Goal: Task Accomplishment & Management: Use online tool/utility

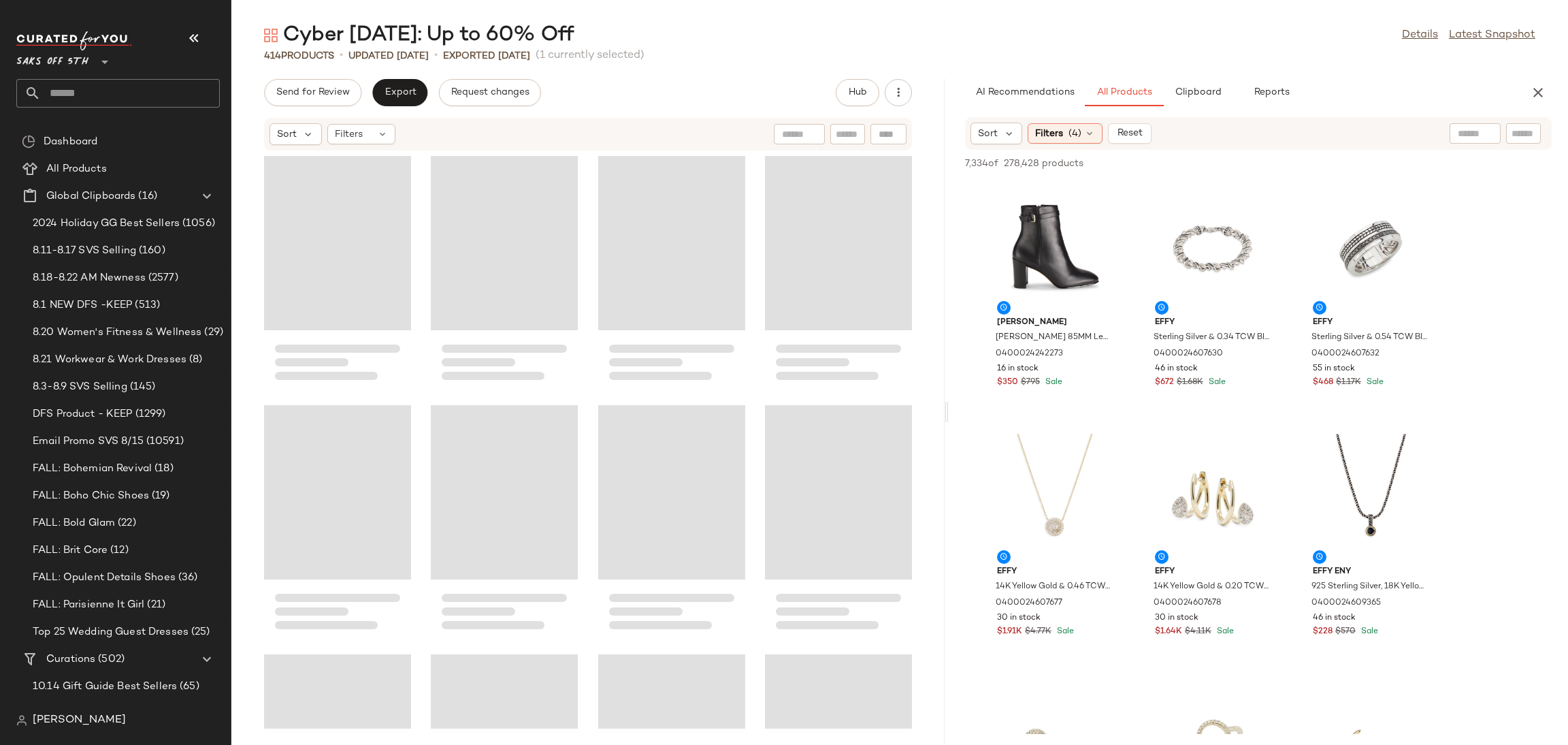
drag, startPoint x: 900, startPoint y: 409, endPoint x: 950, endPoint y: 410, distance: 50.0
click at [950, 410] on div "Cyber Sunday: Up to 60% Off Details Latest Snapshot 414 Products • updated Jul …" at bounding box center [899, 383] width 1337 height 723
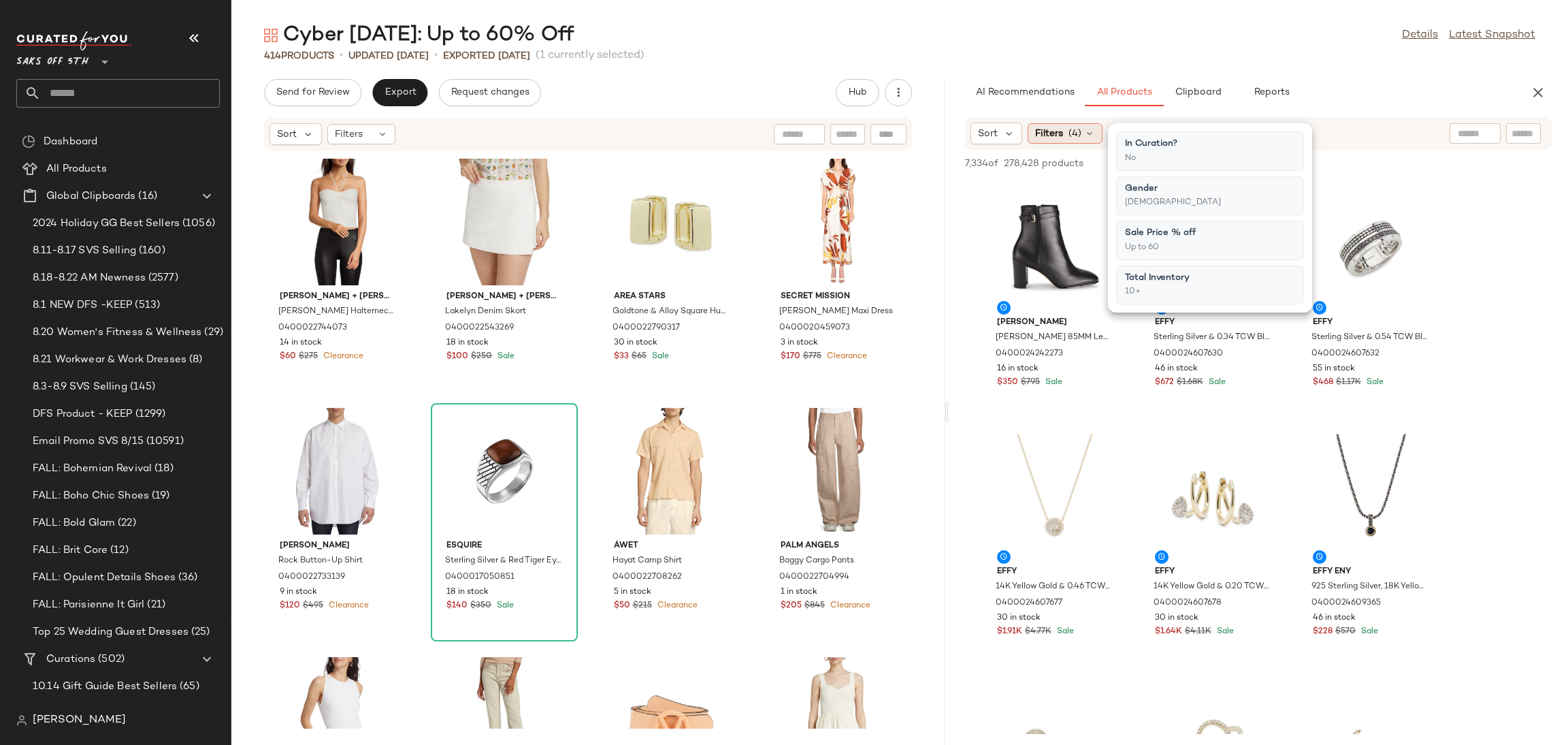
click at [1085, 129] on icon at bounding box center [1090, 133] width 11 height 11
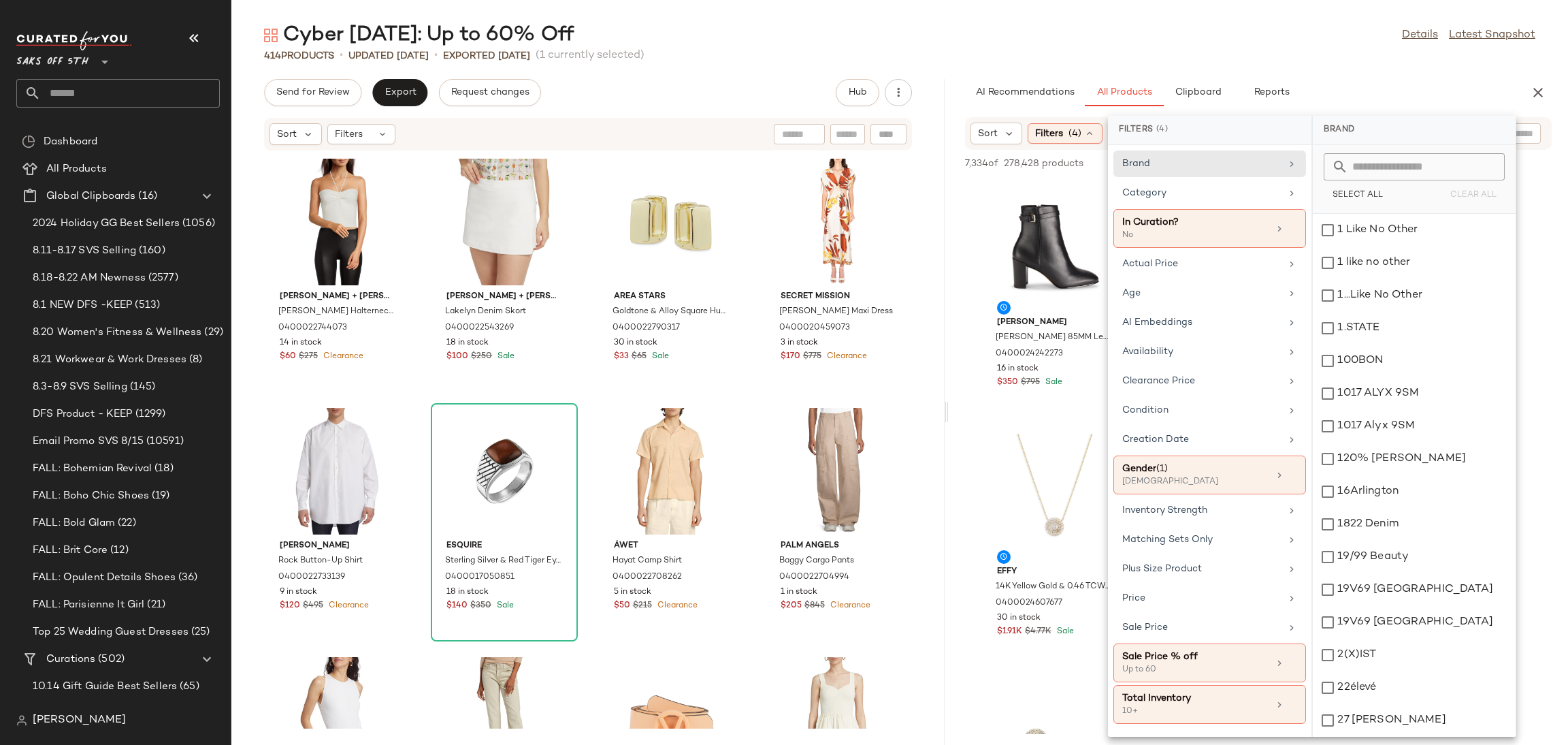
click at [1226, 25] on div "Cyber [DATE]: Up to 60% Off Details Latest Snapshot" at bounding box center [899, 35] width 1337 height 27
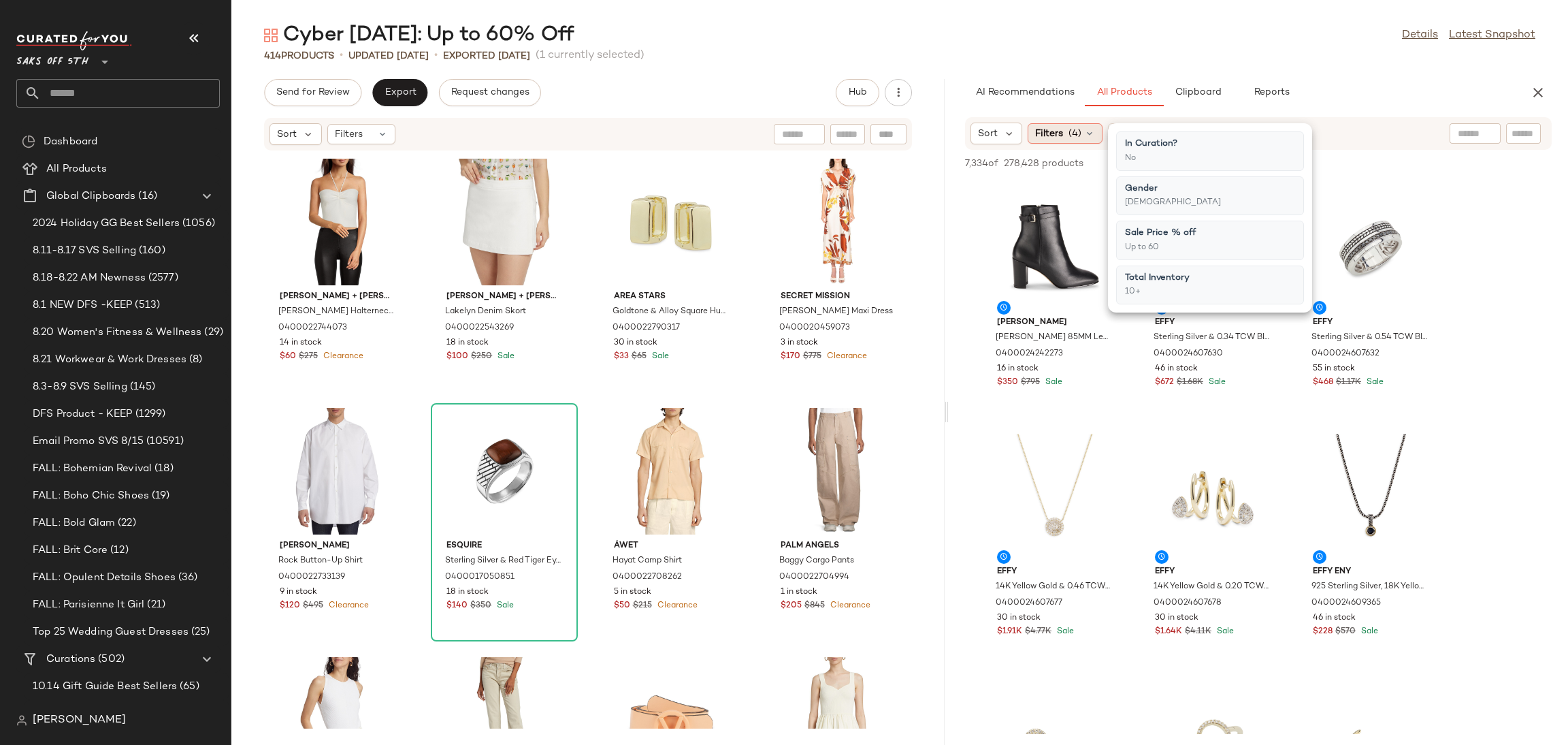
click at [1064, 134] on div "Filters (4)" at bounding box center [1065, 133] width 75 height 20
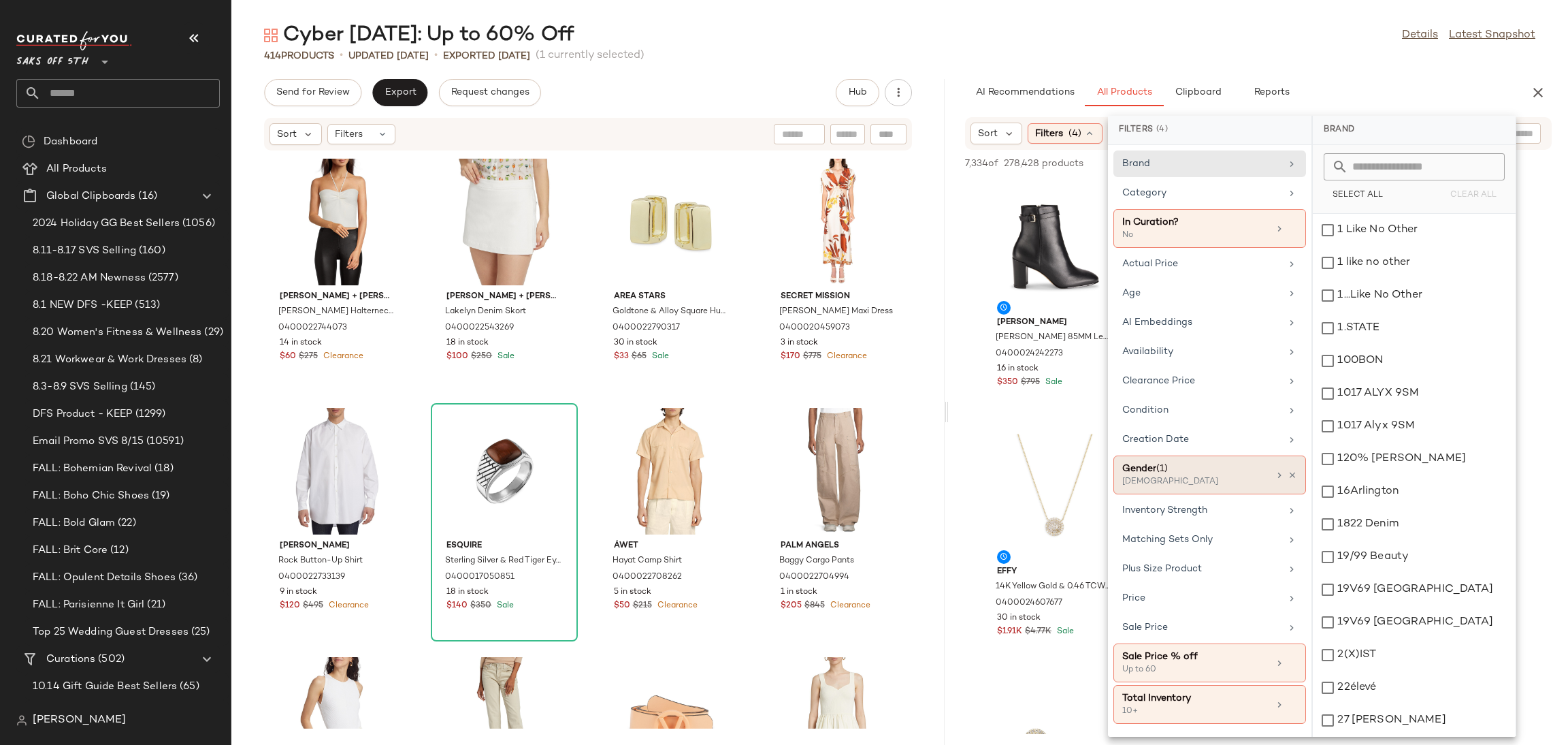
click at [1210, 494] on div "Gender (1) [DEMOGRAPHIC_DATA]" at bounding box center [1210, 474] width 193 height 39
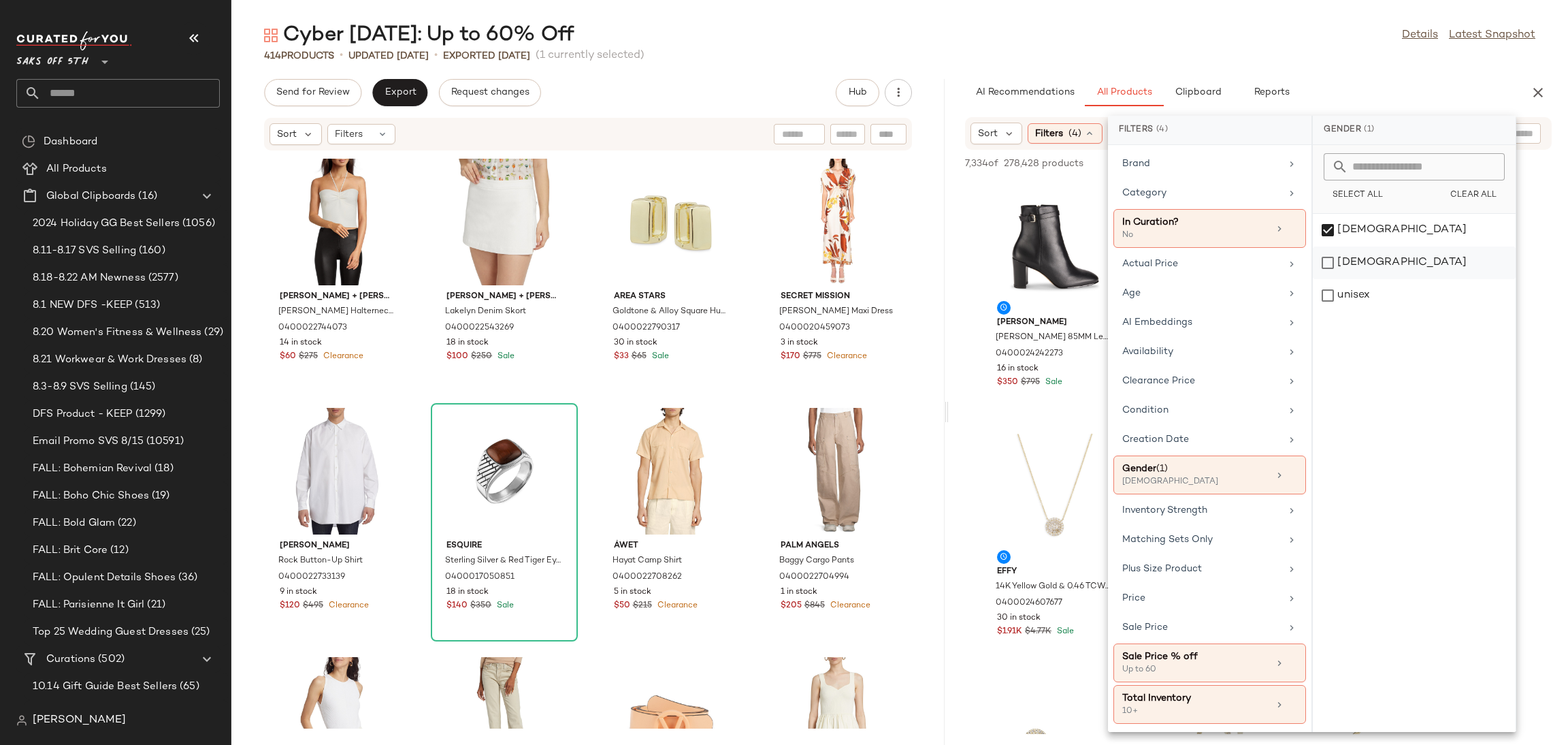
click at [1339, 279] on div "[DEMOGRAPHIC_DATA]" at bounding box center [1415, 295] width 203 height 32
click at [1336, 246] on div "[DEMOGRAPHIC_DATA]" at bounding box center [1415, 262] width 203 height 32
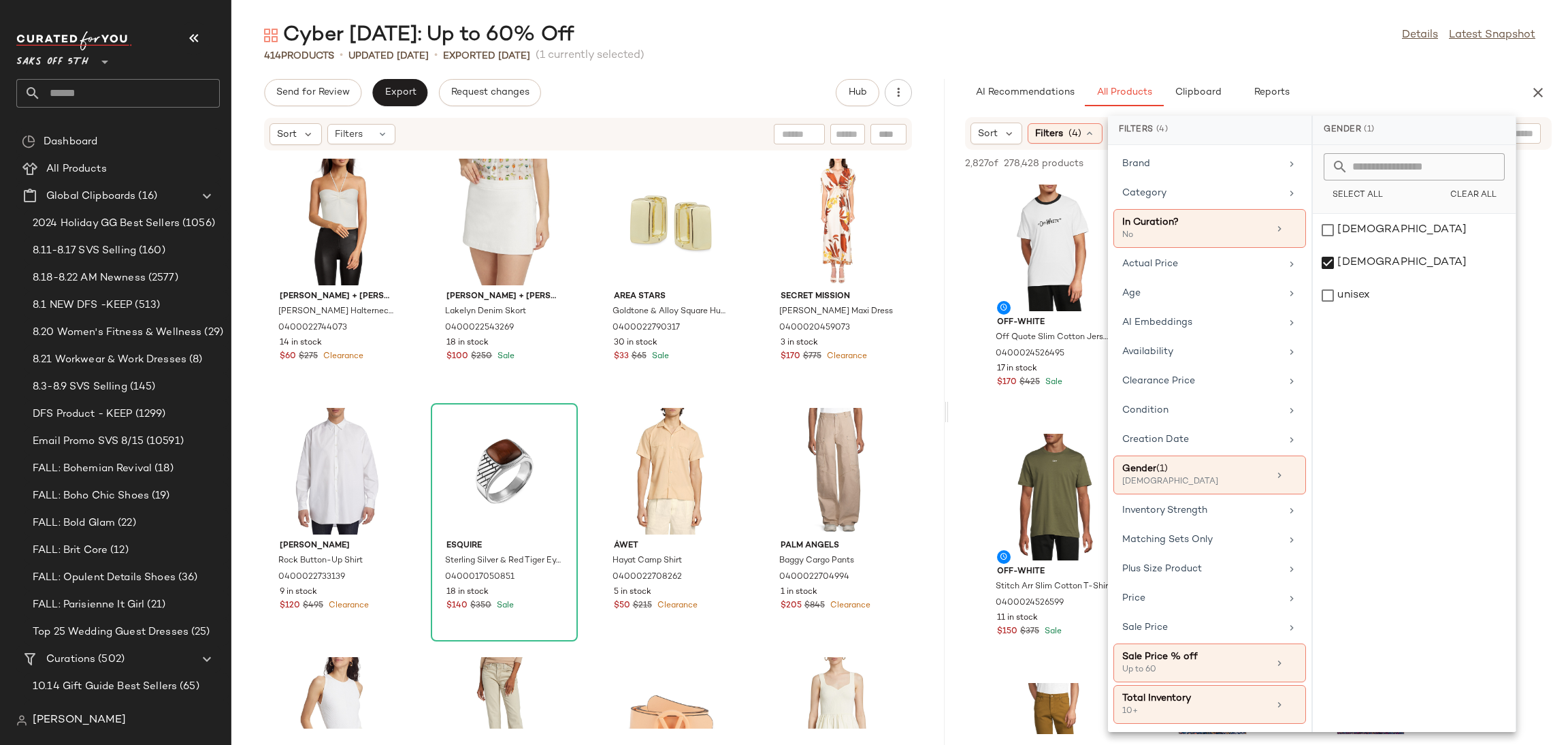
click at [1274, 39] on div "Cyber [DATE]: Up to 60% Off Details Latest Snapshot" at bounding box center [899, 35] width 1337 height 27
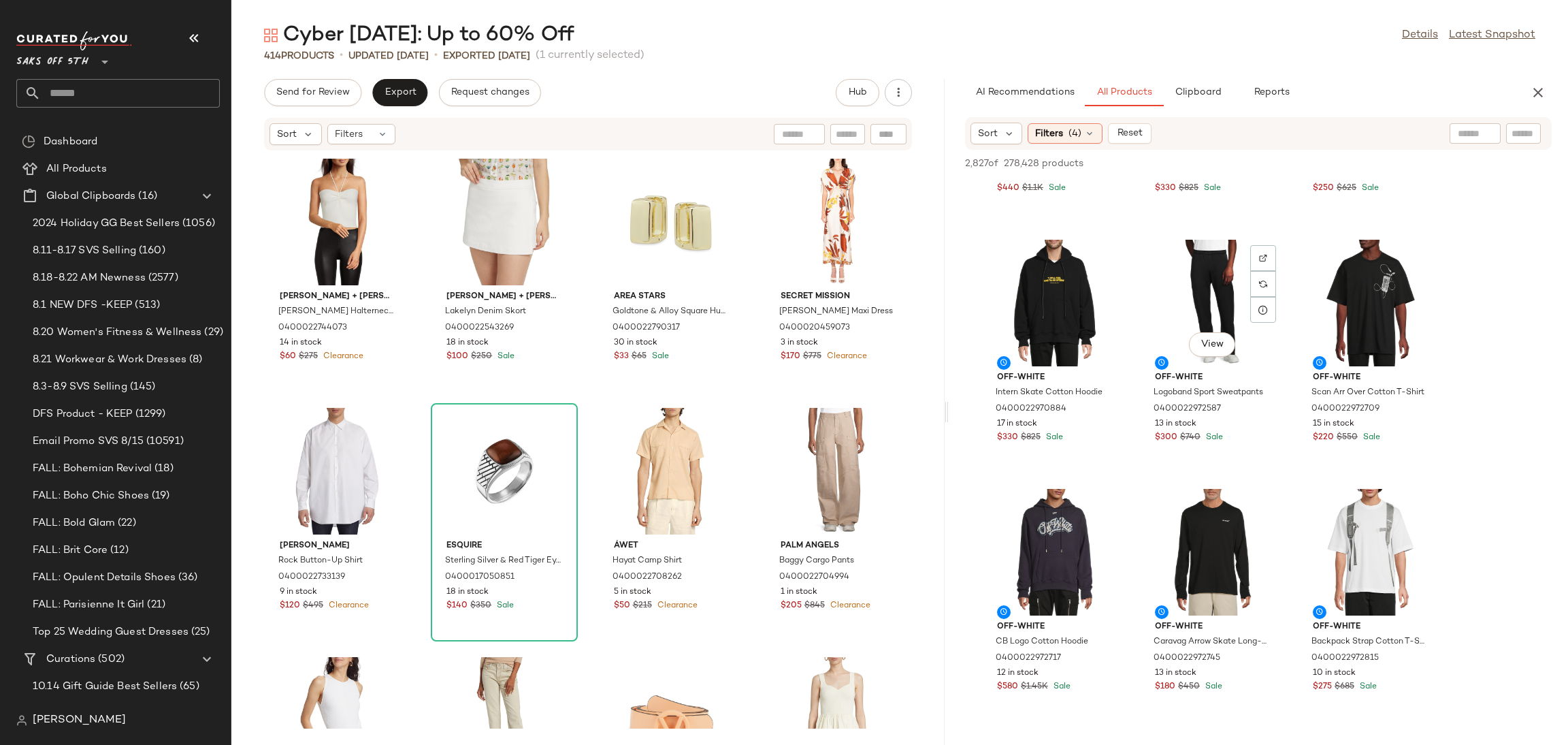
scroll to position [2405, 0]
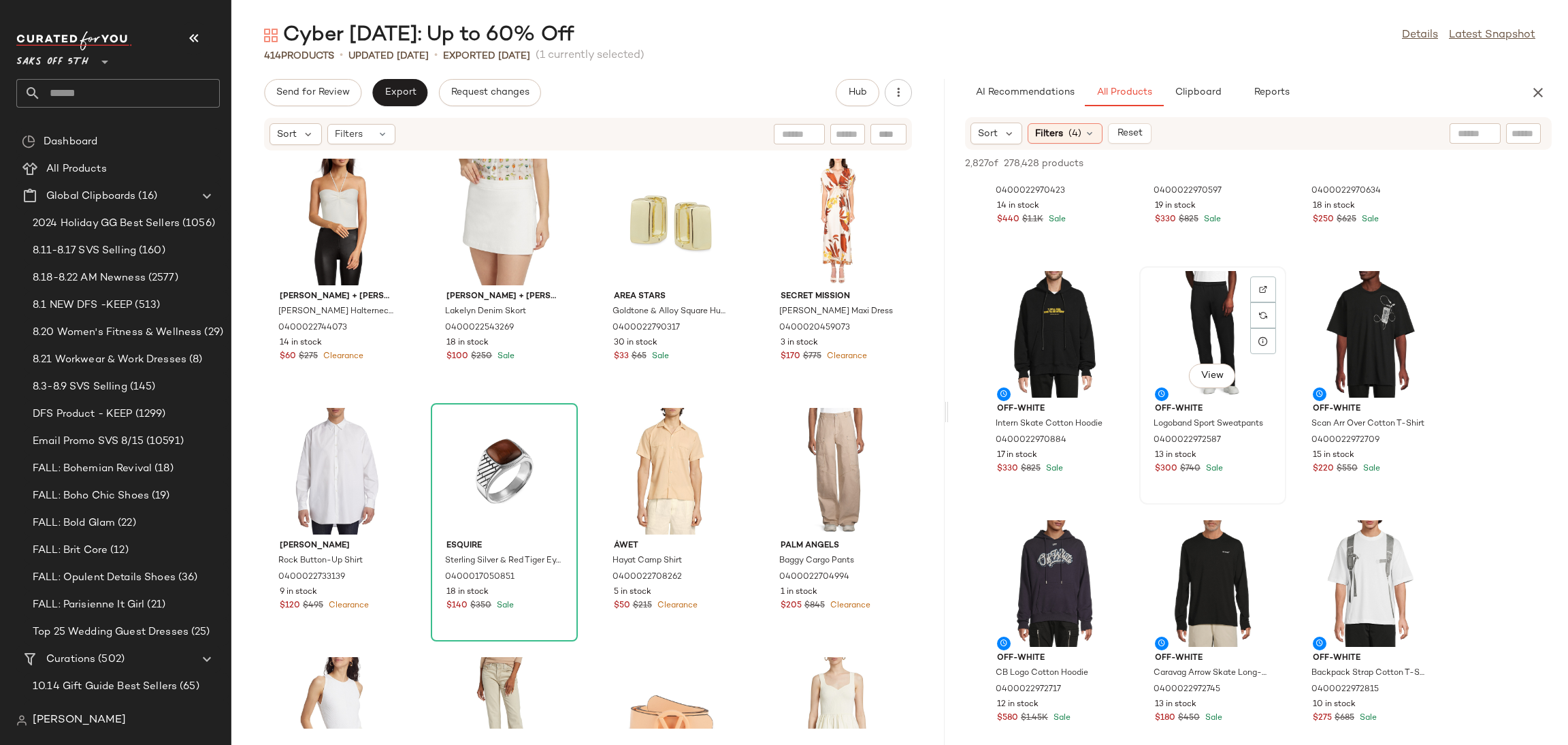
click at [1194, 310] on div "View" at bounding box center [1213, 334] width 137 height 127
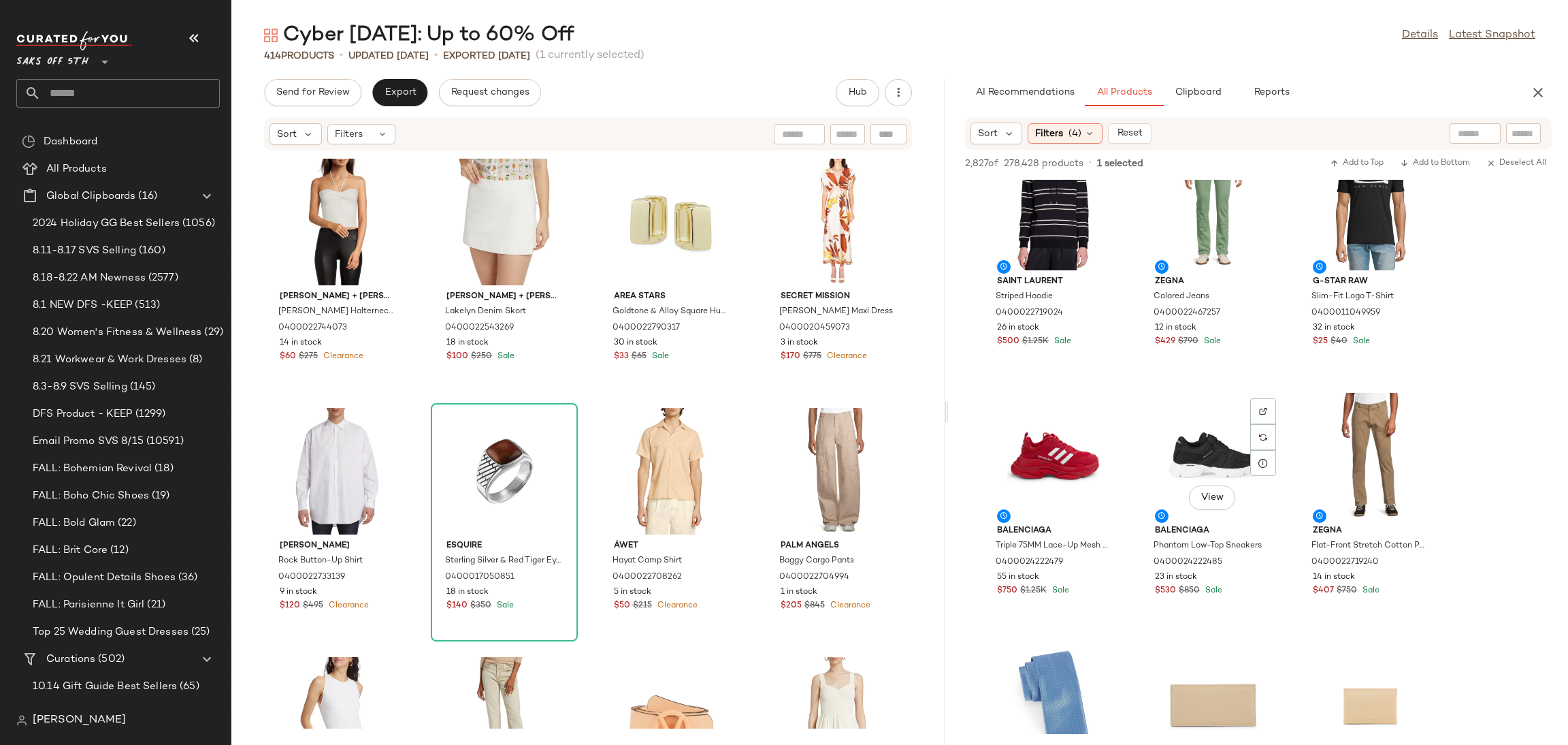
scroll to position [3063, 0]
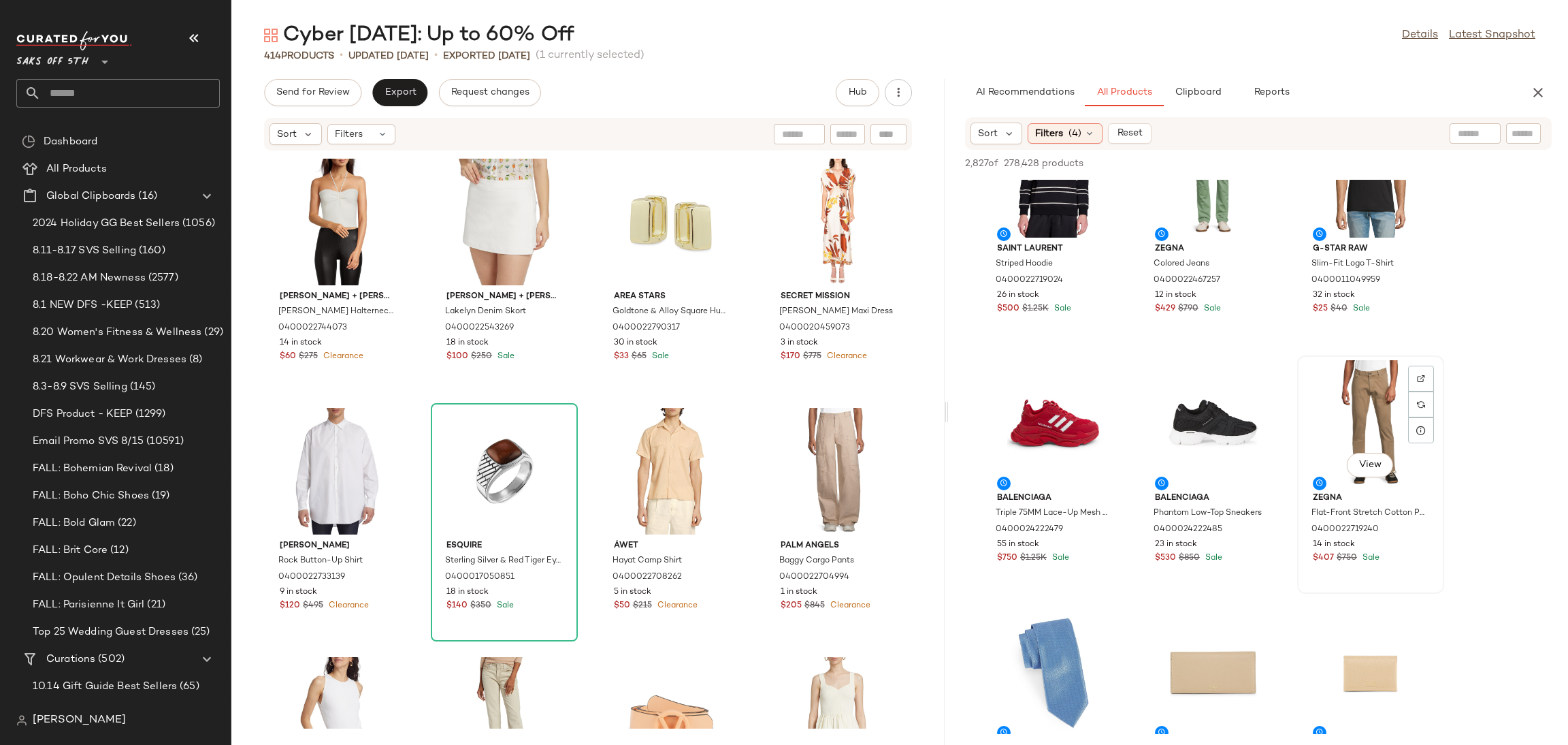
click at [1361, 393] on div "View" at bounding box center [1370, 423] width 137 height 127
click at [1358, 160] on span "Add to Top" at bounding box center [1356, 163] width 53 height 10
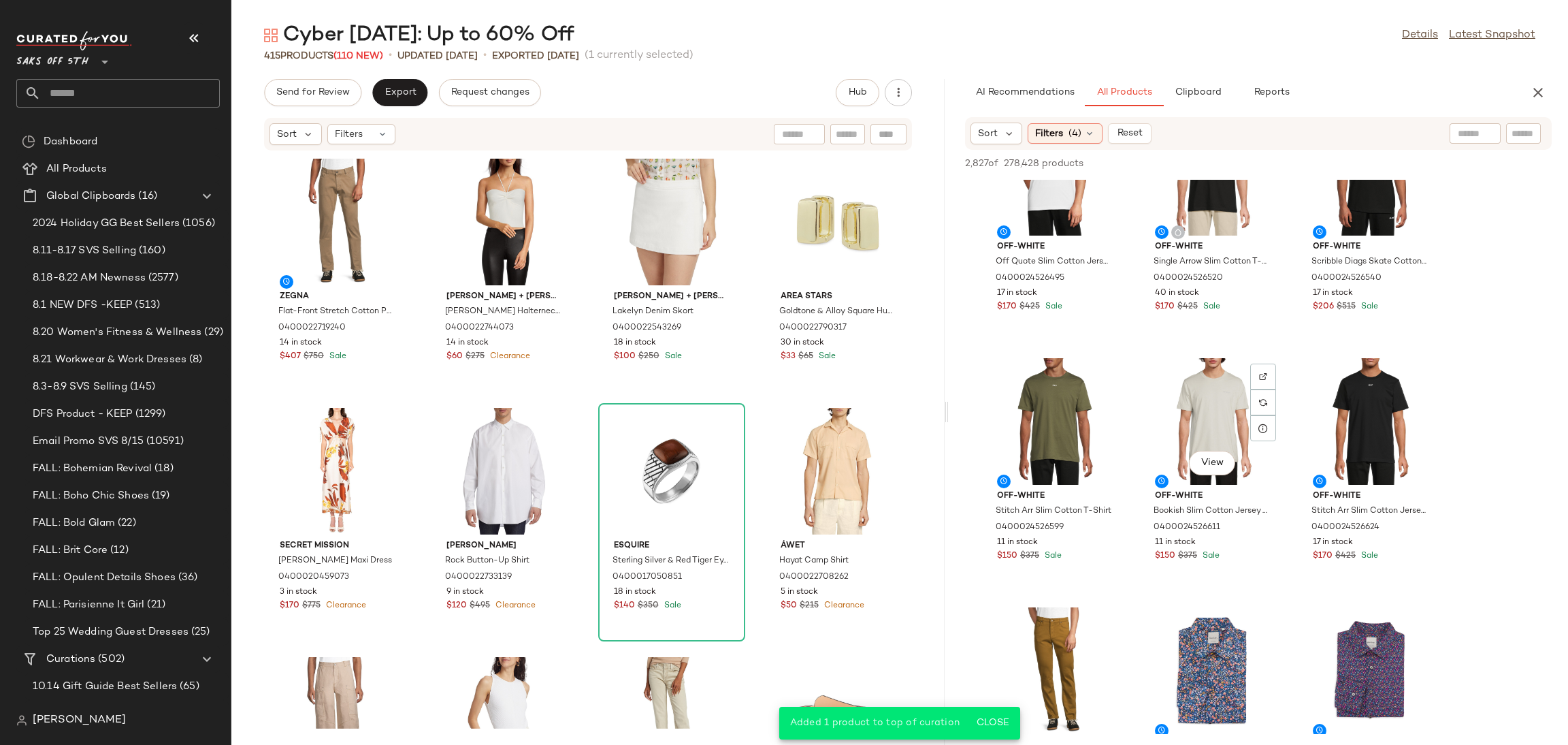
scroll to position [0, 0]
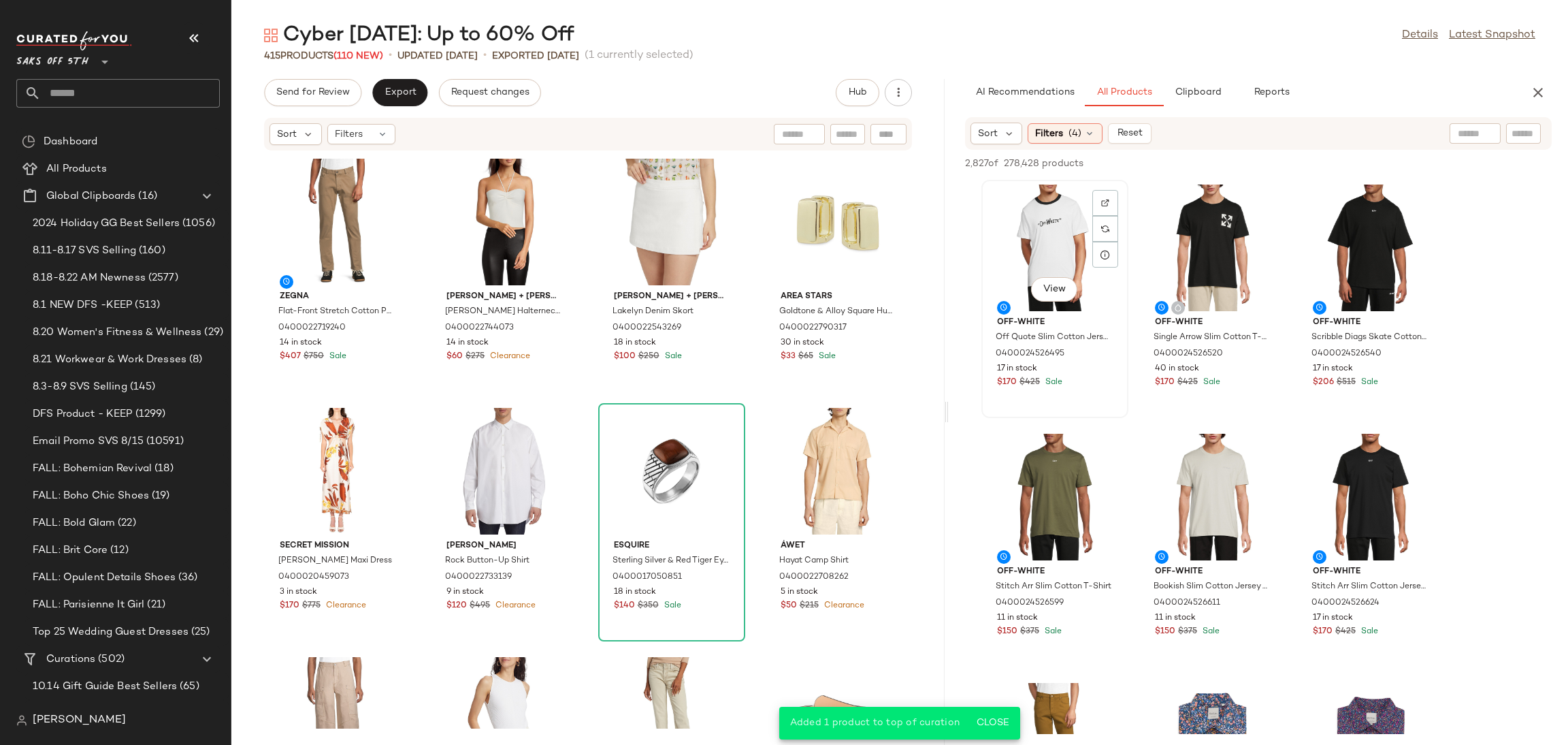
click at [1041, 235] on div "View" at bounding box center [1055, 248] width 137 height 127
click at [1334, 164] on icon "button" at bounding box center [1334, 163] width 10 height 10
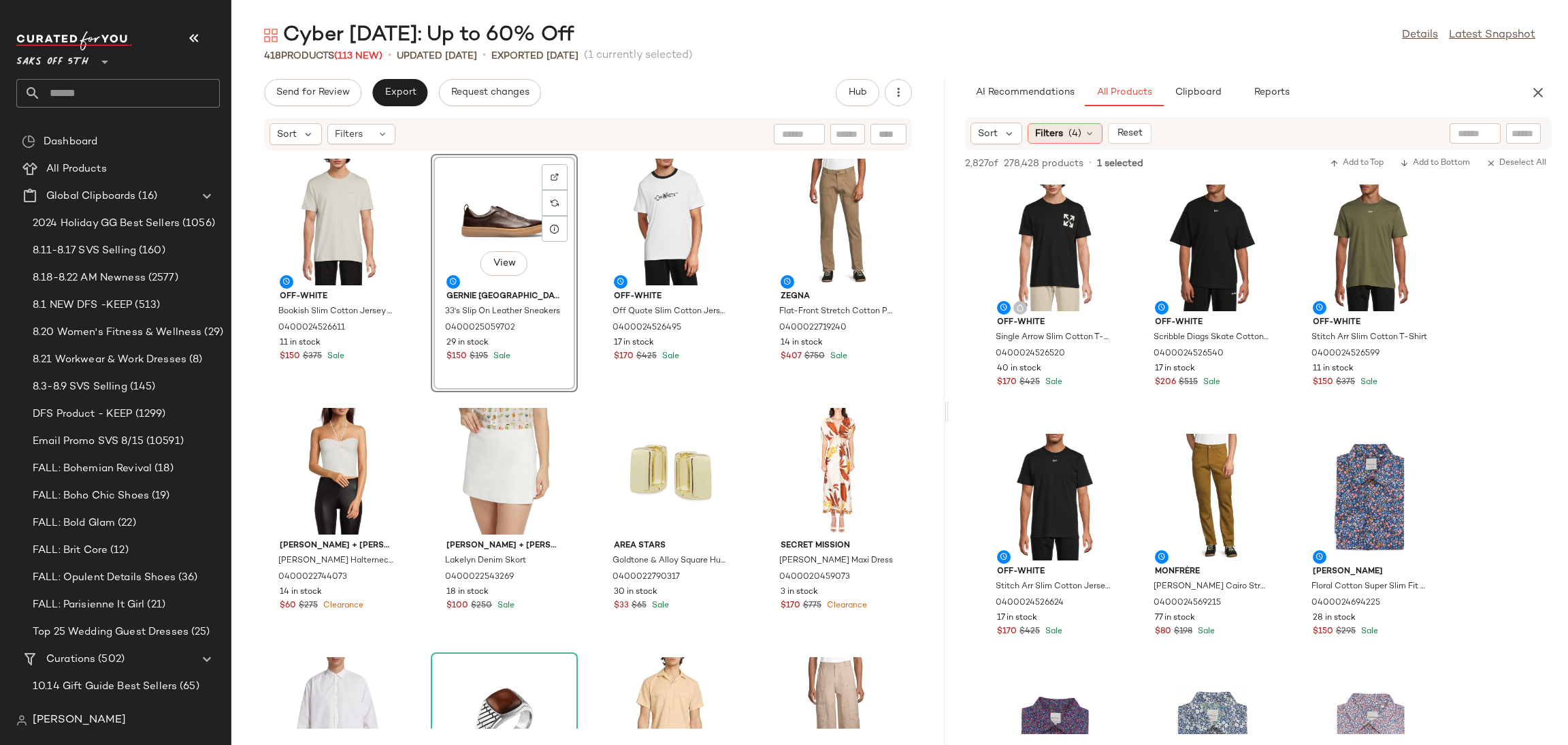
click at [1072, 130] on span "(4)" at bounding box center [1075, 134] width 13 height 14
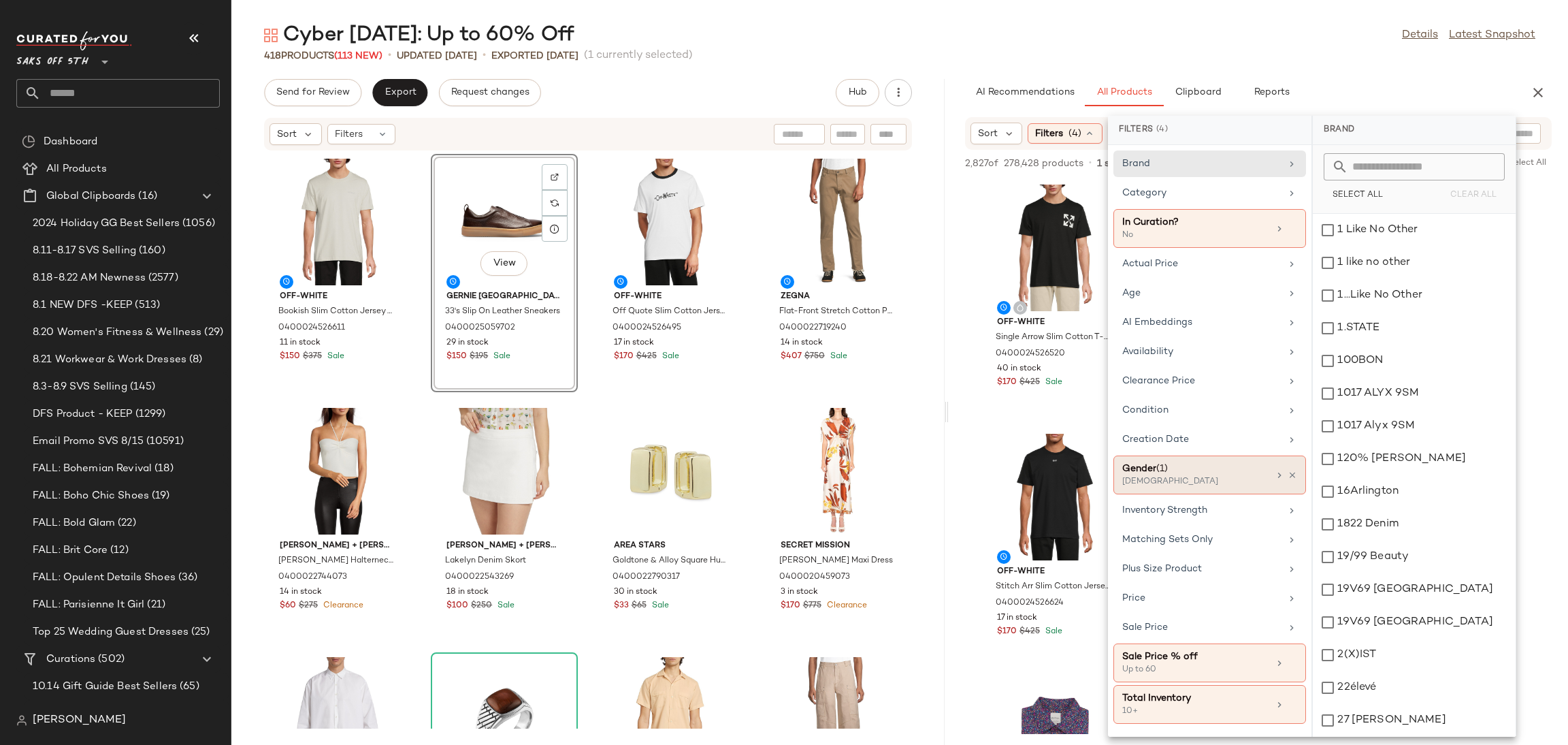
click at [1164, 482] on div "[DEMOGRAPHIC_DATA]" at bounding box center [1190, 481] width 136 height 12
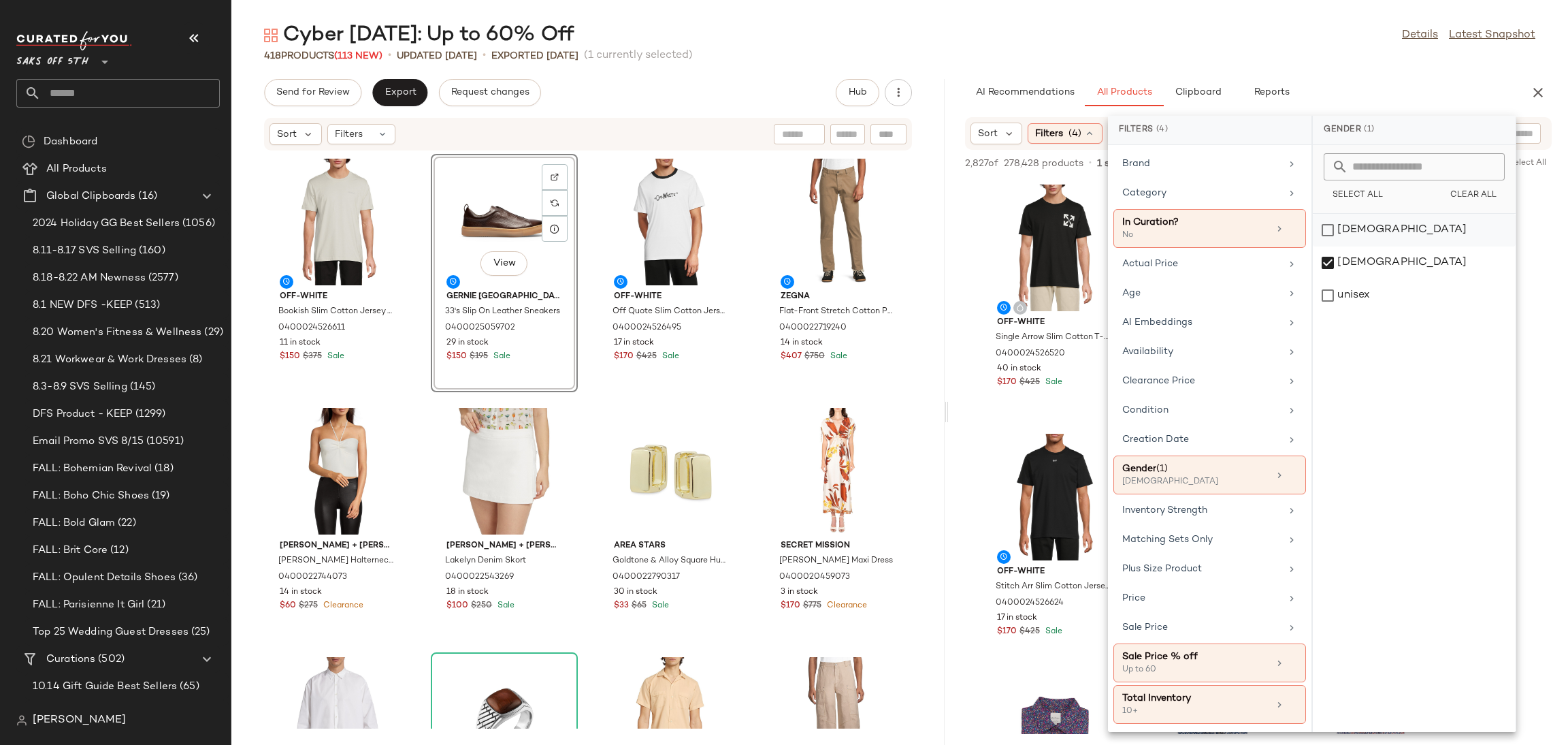
click at [1331, 246] on div "[DEMOGRAPHIC_DATA]" at bounding box center [1415, 262] width 203 height 32
click at [1331, 279] on div "[DEMOGRAPHIC_DATA]" at bounding box center [1415, 295] width 203 height 32
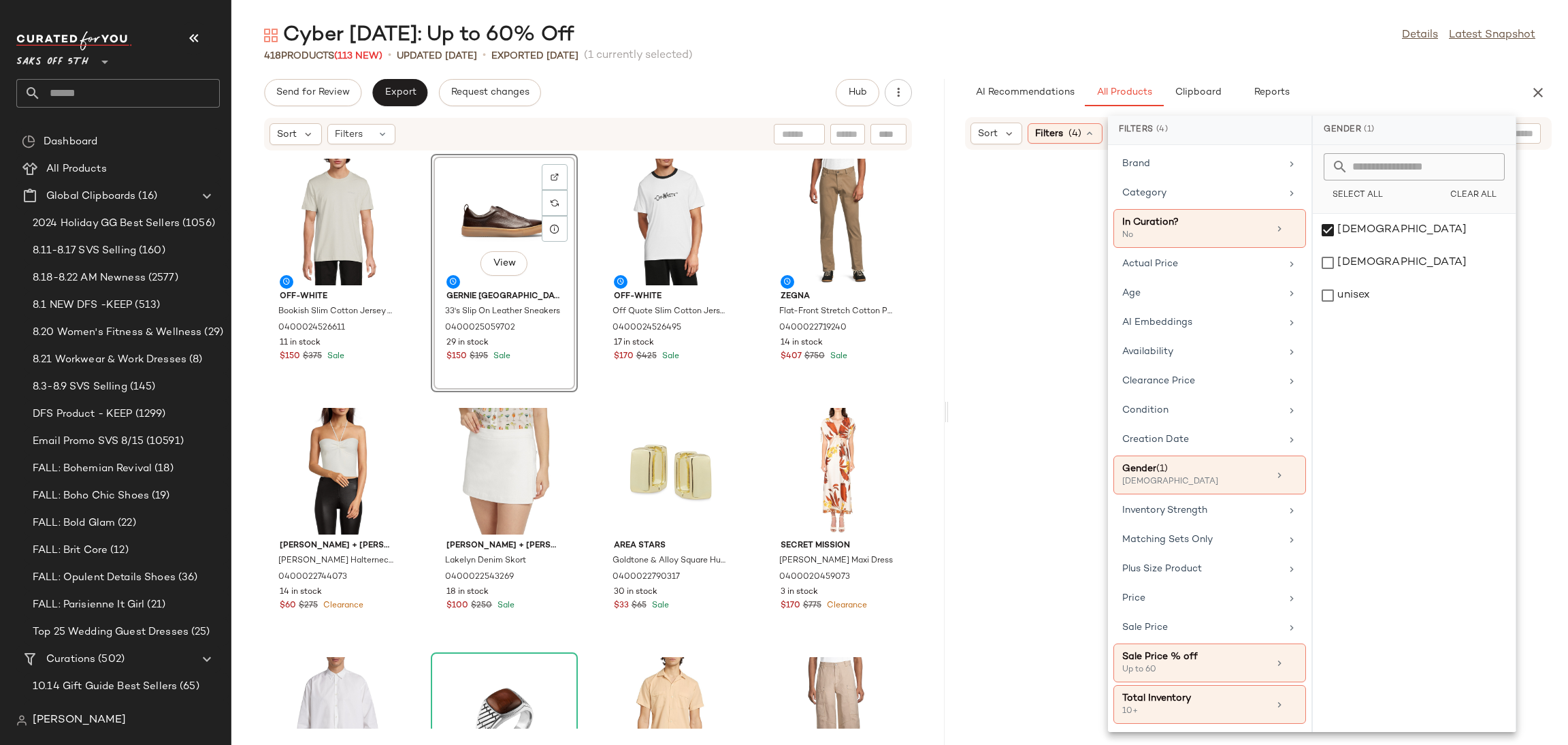
click at [1240, 43] on div "Cyber [DATE]: Up to 60% Off Details Latest Snapshot" at bounding box center [899, 35] width 1337 height 27
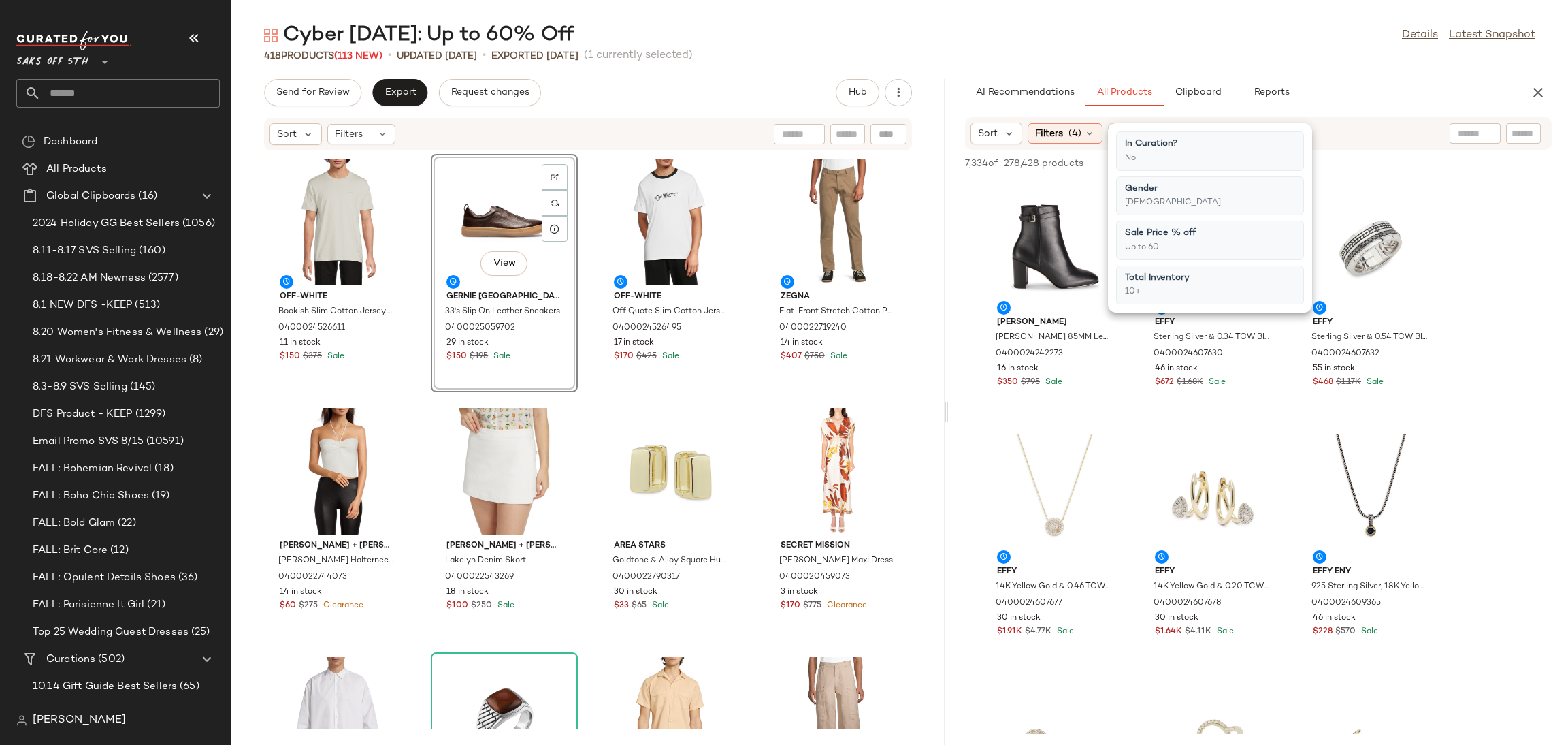
click at [1240, 43] on div "Cyber [DATE]: Up to 60% Off Details Latest Snapshot" at bounding box center [899, 35] width 1337 height 27
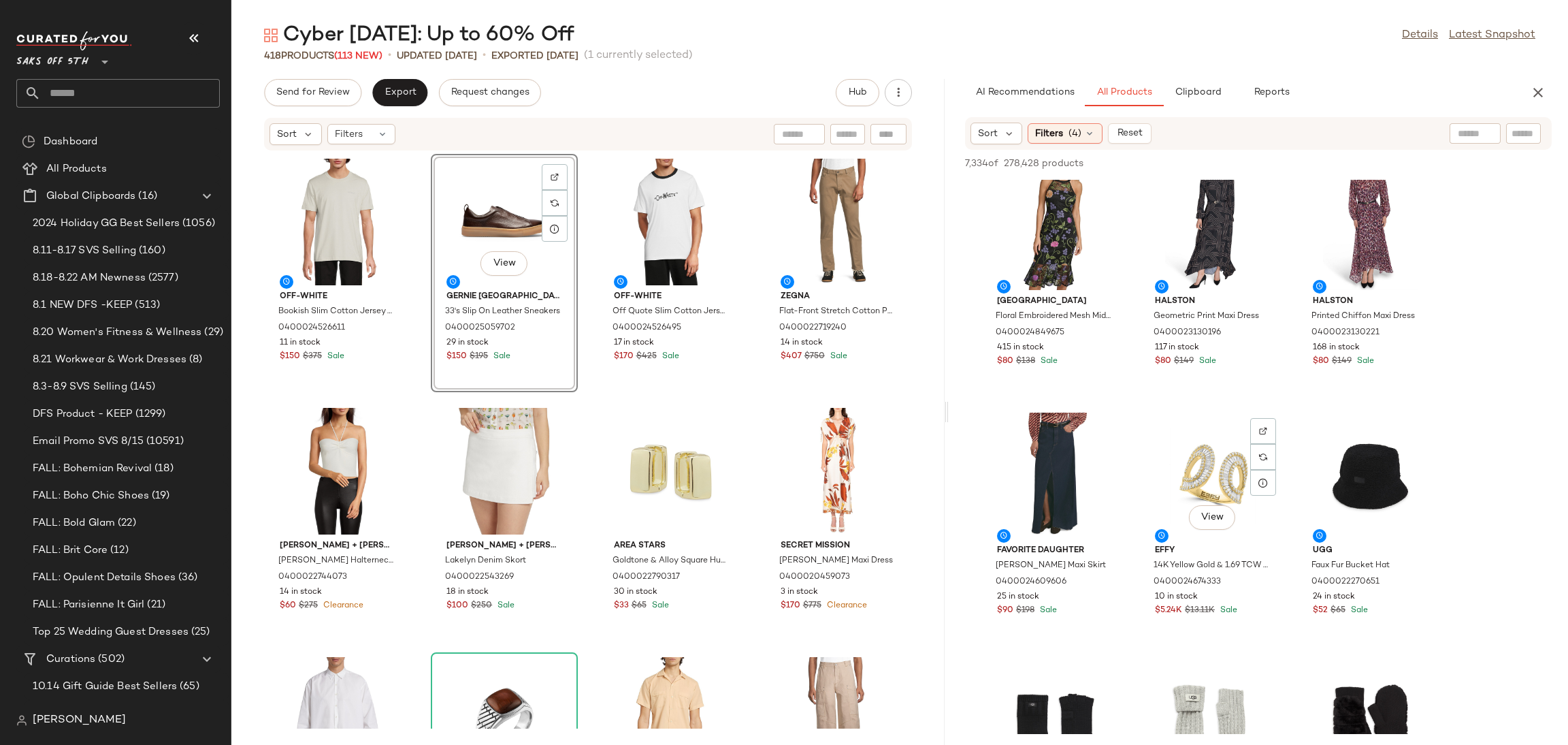
scroll to position [18423, 0]
click at [1037, 437] on div "View" at bounding box center [1055, 477] width 137 height 127
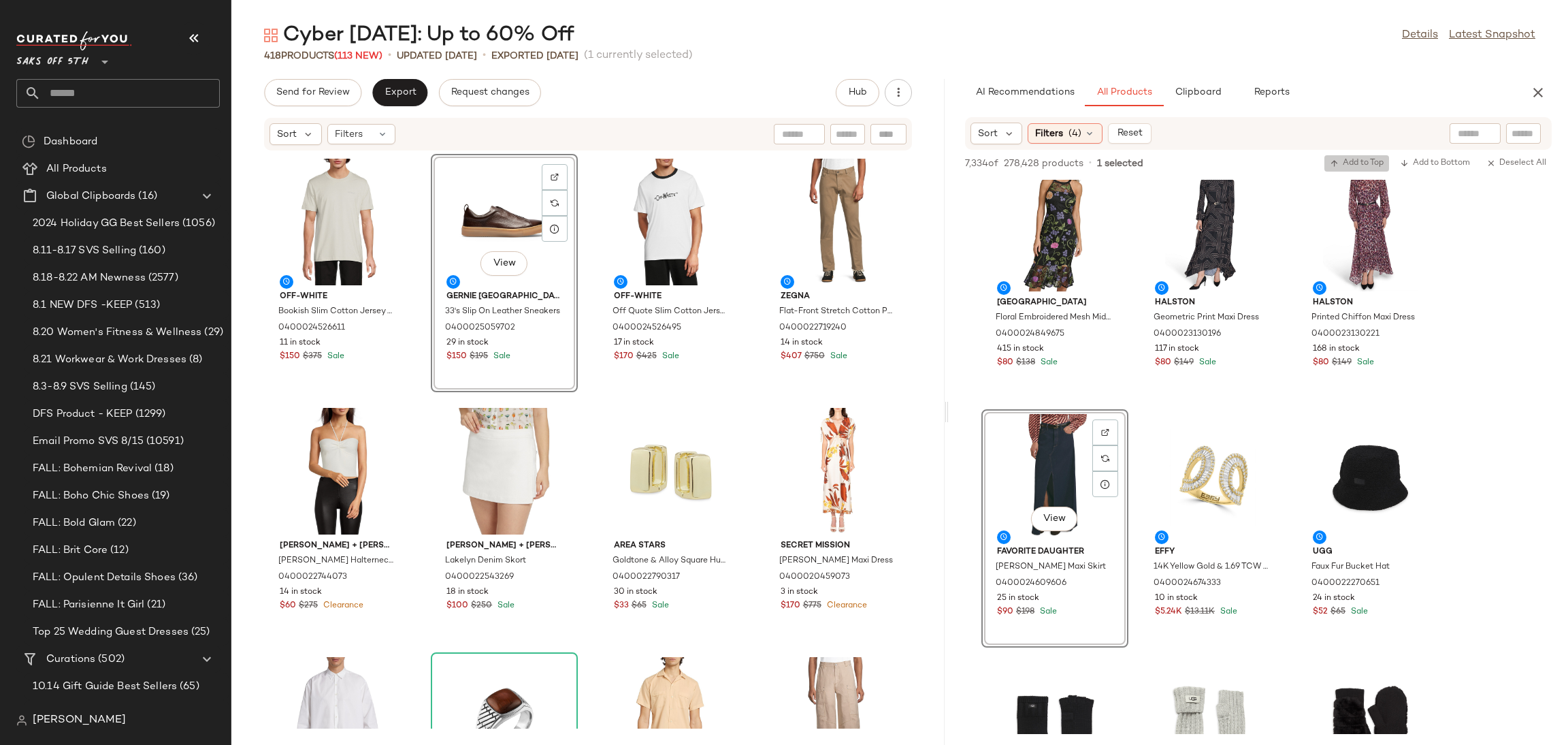
click at [1357, 161] on span "Add to Top" at bounding box center [1356, 163] width 53 height 10
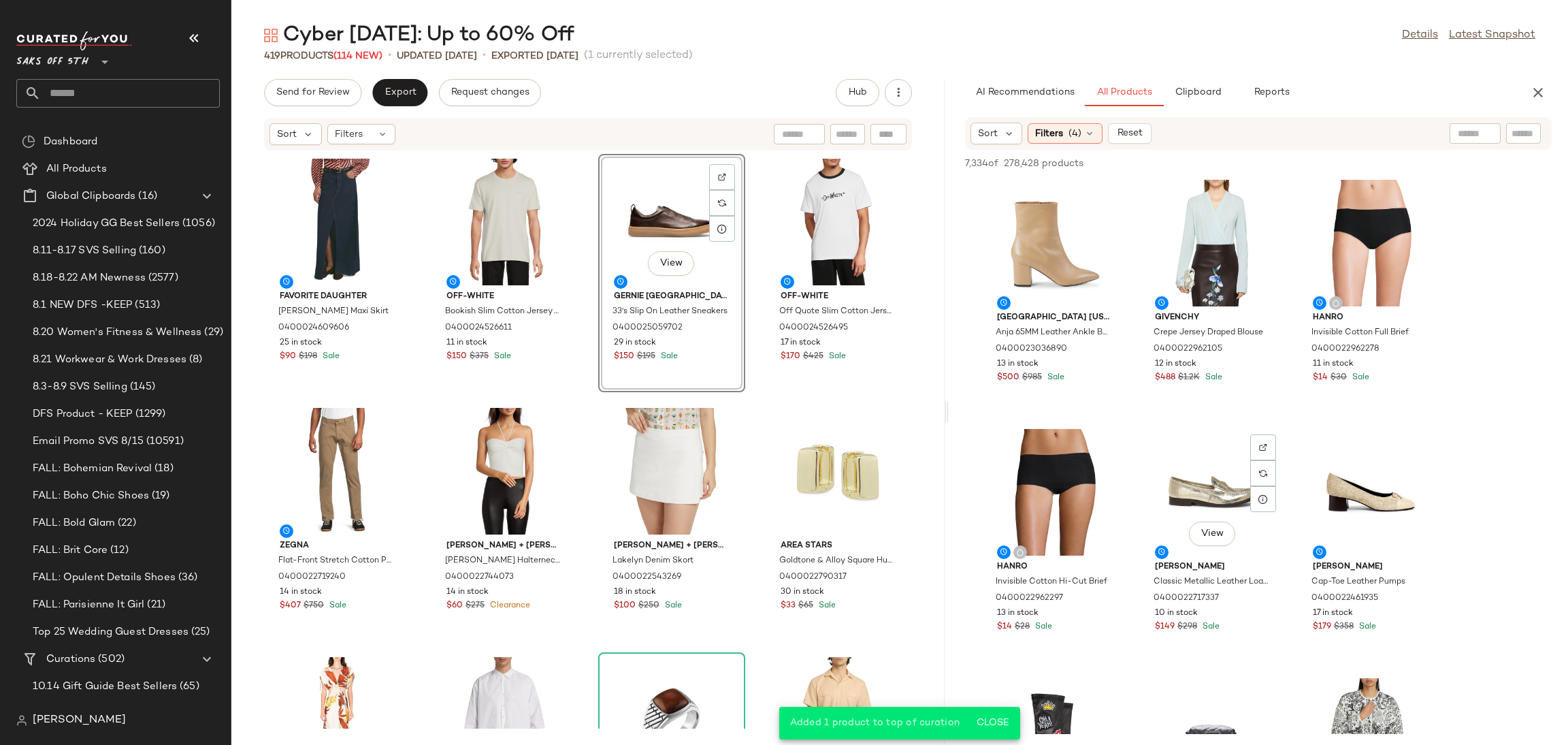
scroll to position [17627, 0]
click at [1219, 222] on div "View" at bounding box center [1213, 244] width 137 height 127
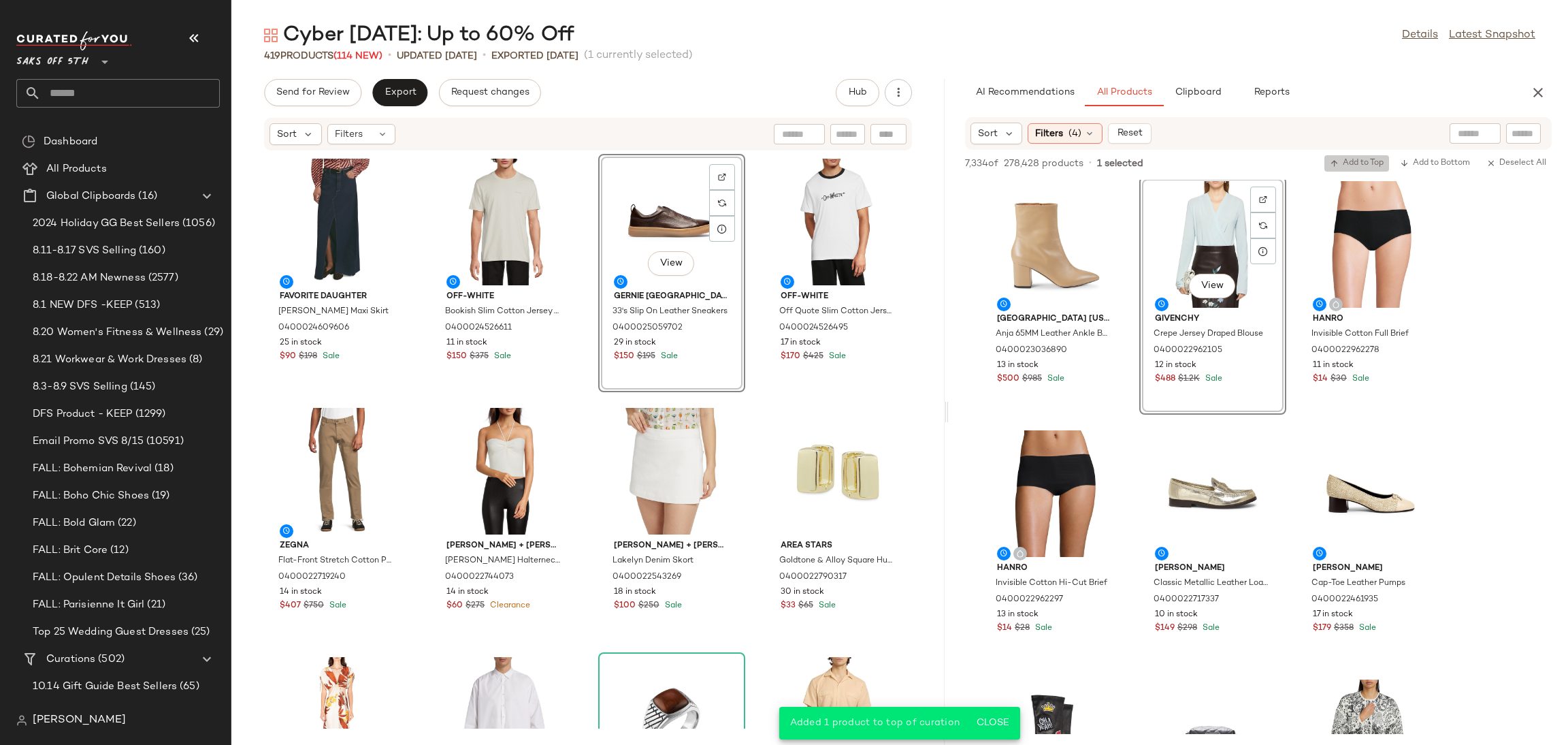
click at [1369, 160] on span "Add to Top" at bounding box center [1356, 163] width 53 height 10
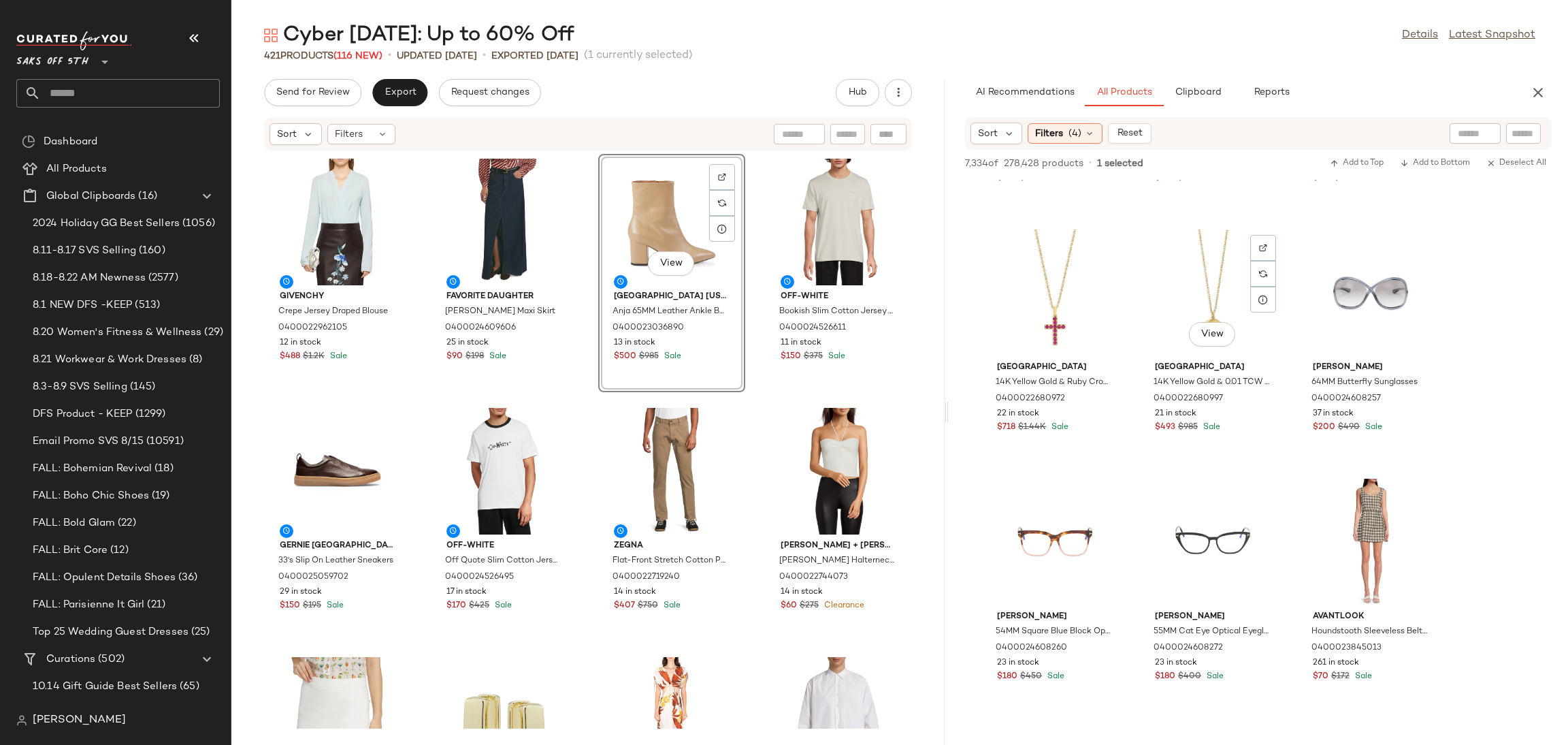
scroll to position [26768, 0]
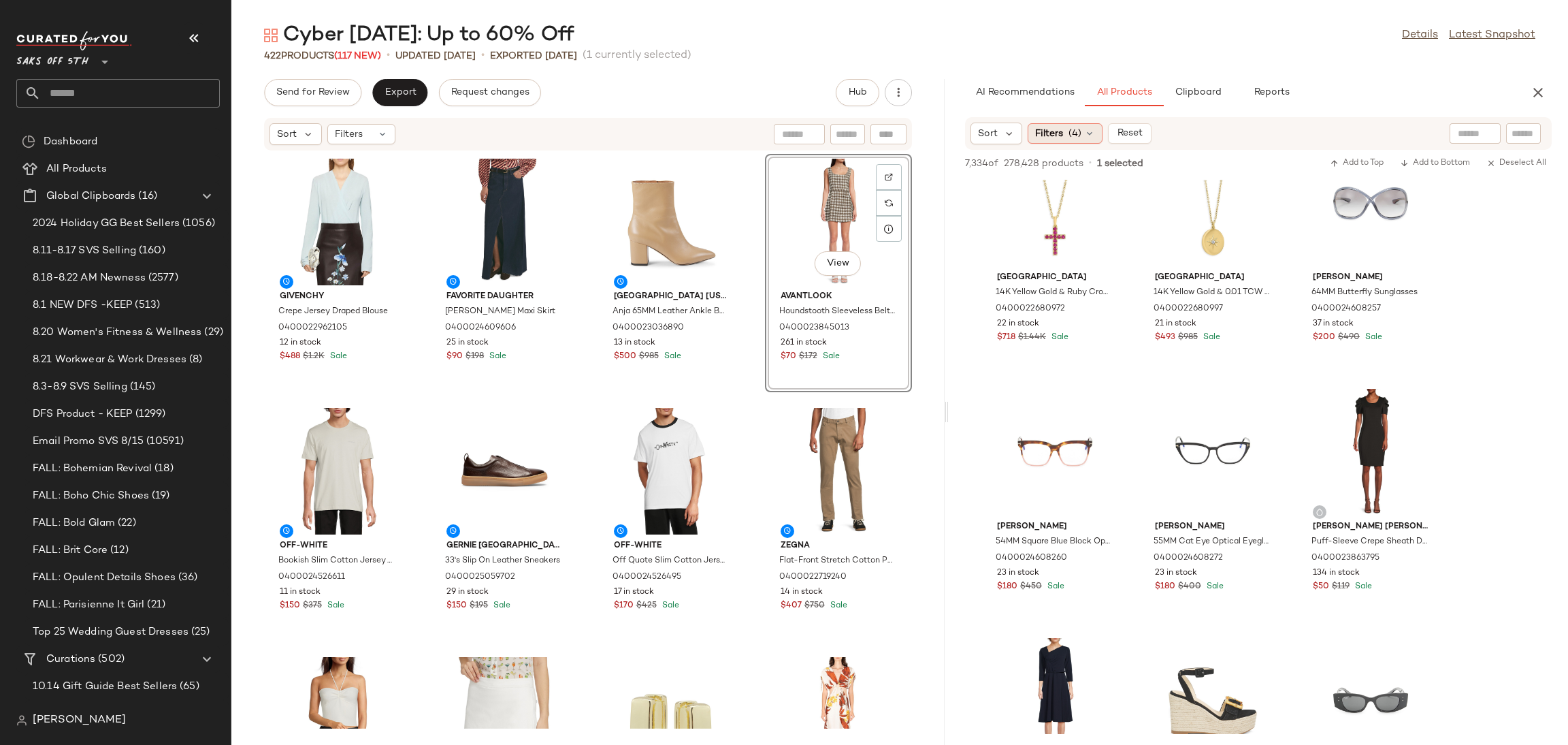
click at [1071, 130] on span "(4)" at bounding box center [1075, 134] width 13 height 14
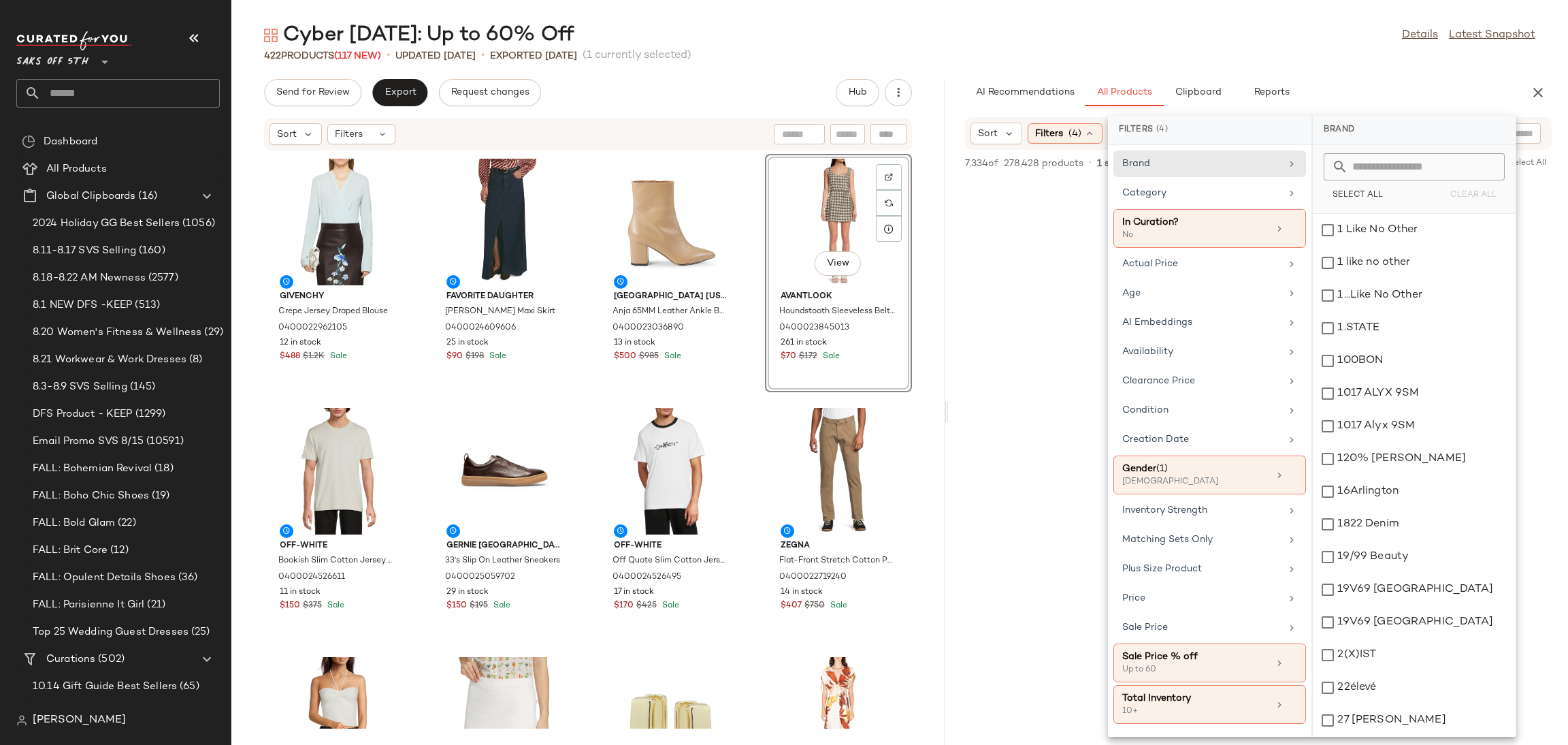
click at [1207, 491] on div "Gender (1) [DEMOGRAPHIC_DATA]" at bounding box center [1210, 474] width 193 height 39
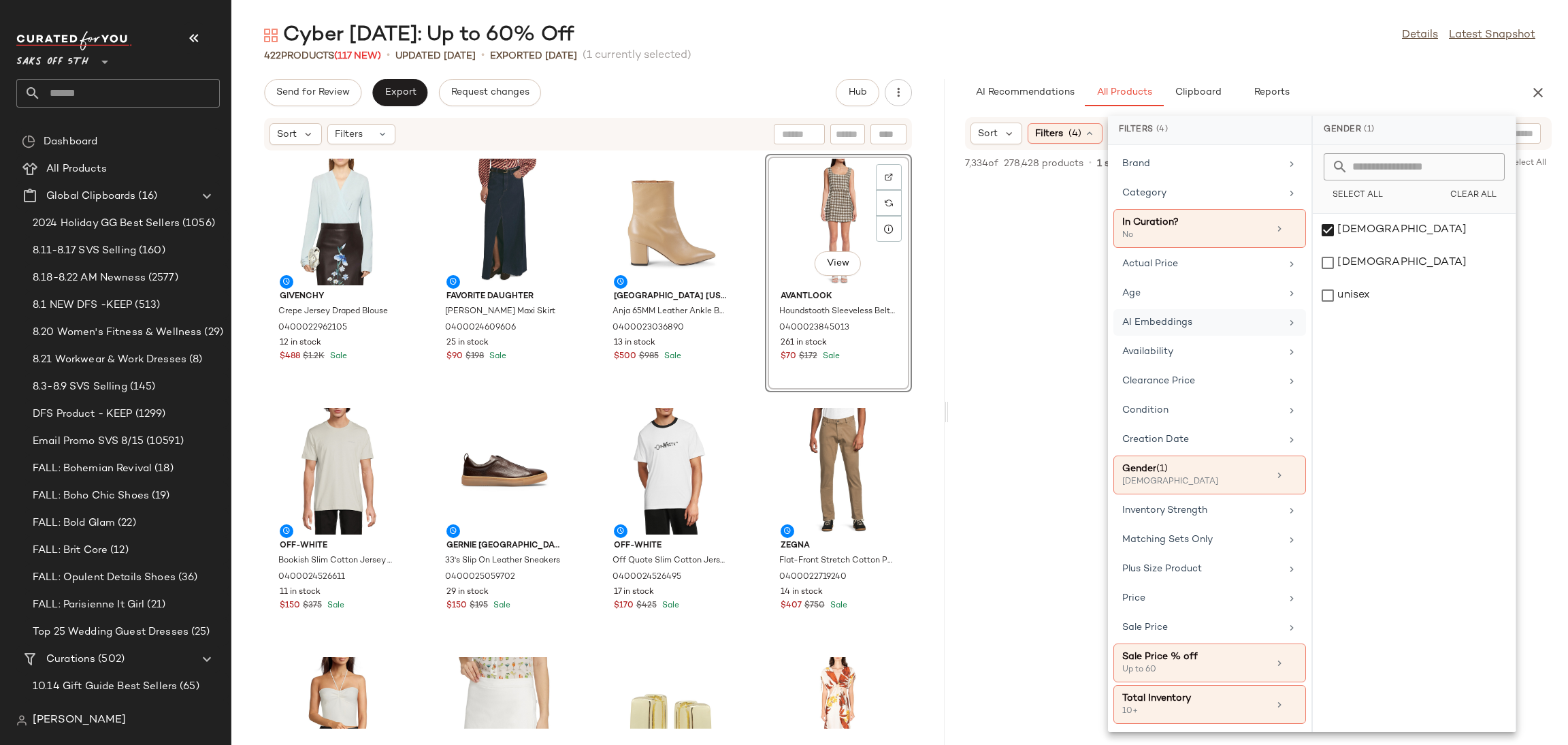
scroll to position [26768, 0]
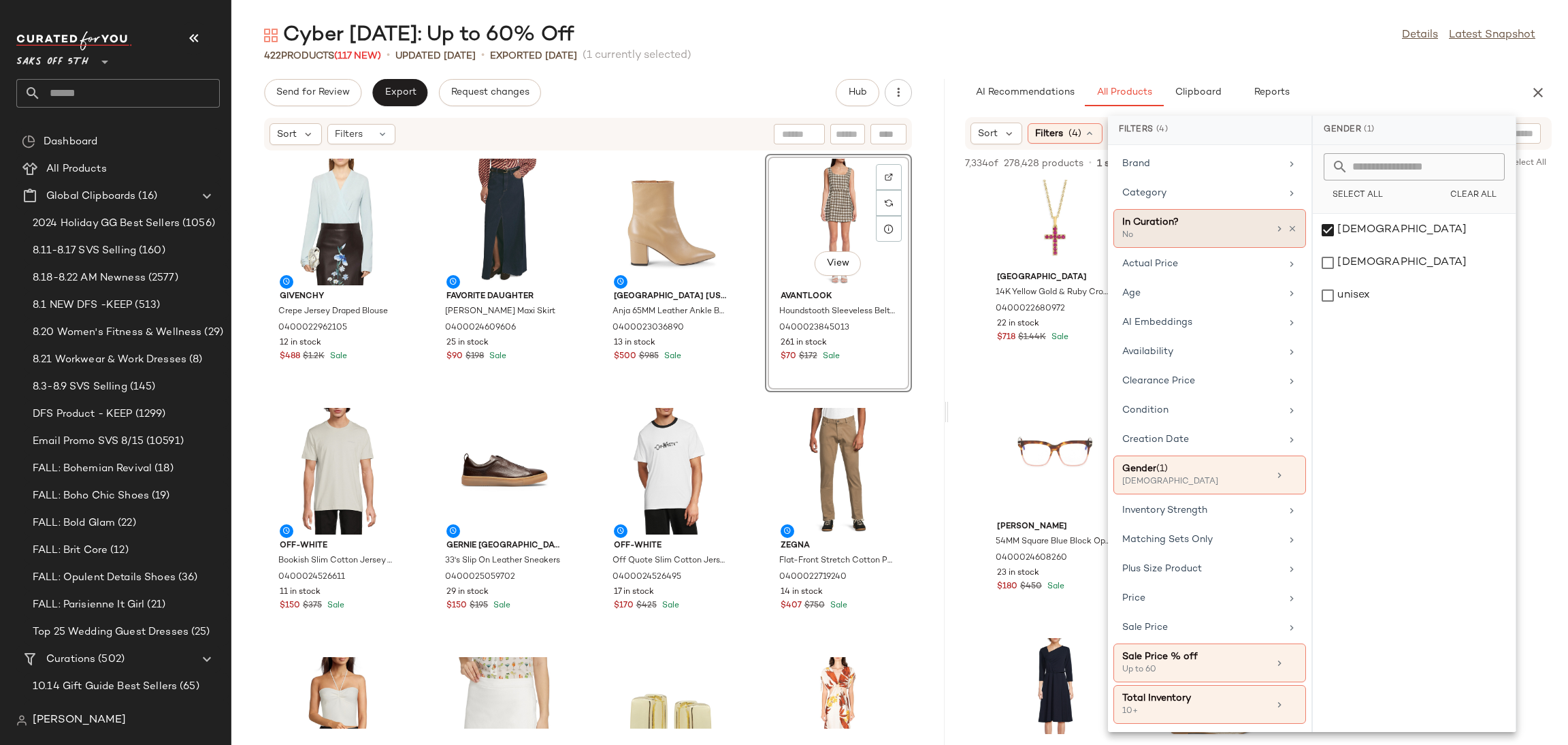
click at [1200, 228] on div "In Curation?" at bounding box center [1195, 222] width 146 height 14
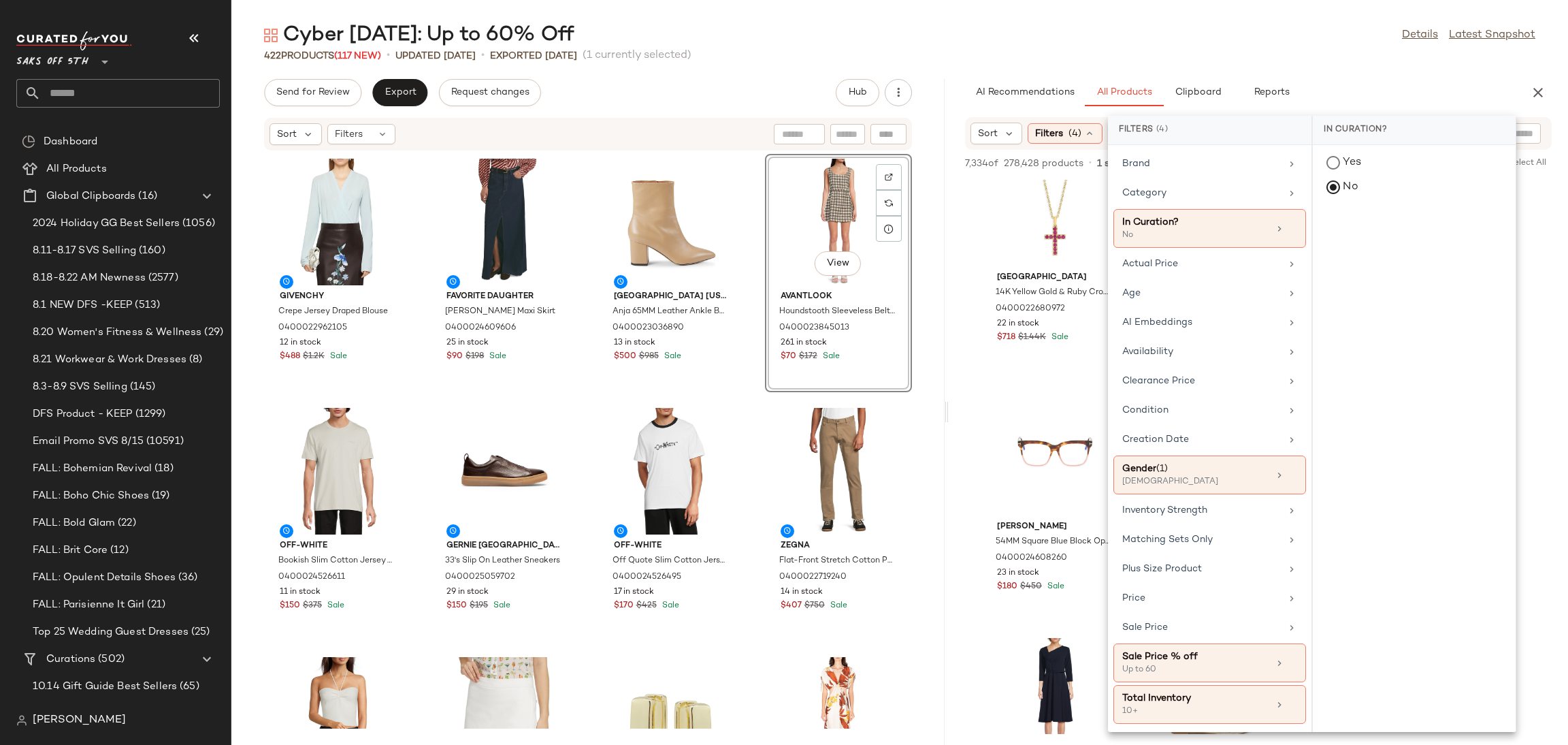
click at [1318, 34] on div "Cyber [DATE]: Up to 60% Off Details Latest Snapshot" at bounding box center [899, 35] width 1337 height 27
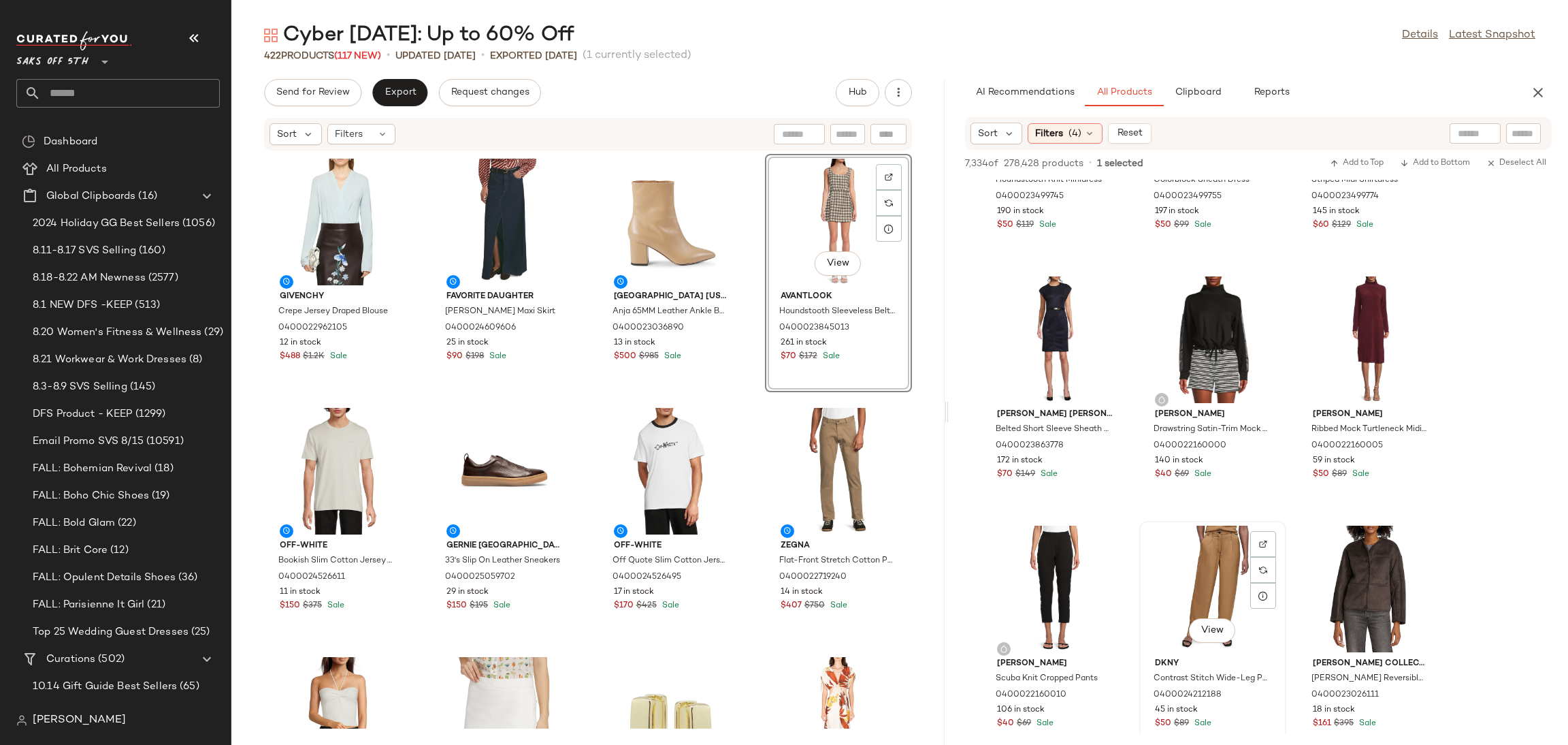
scroll to position [25602, 0]
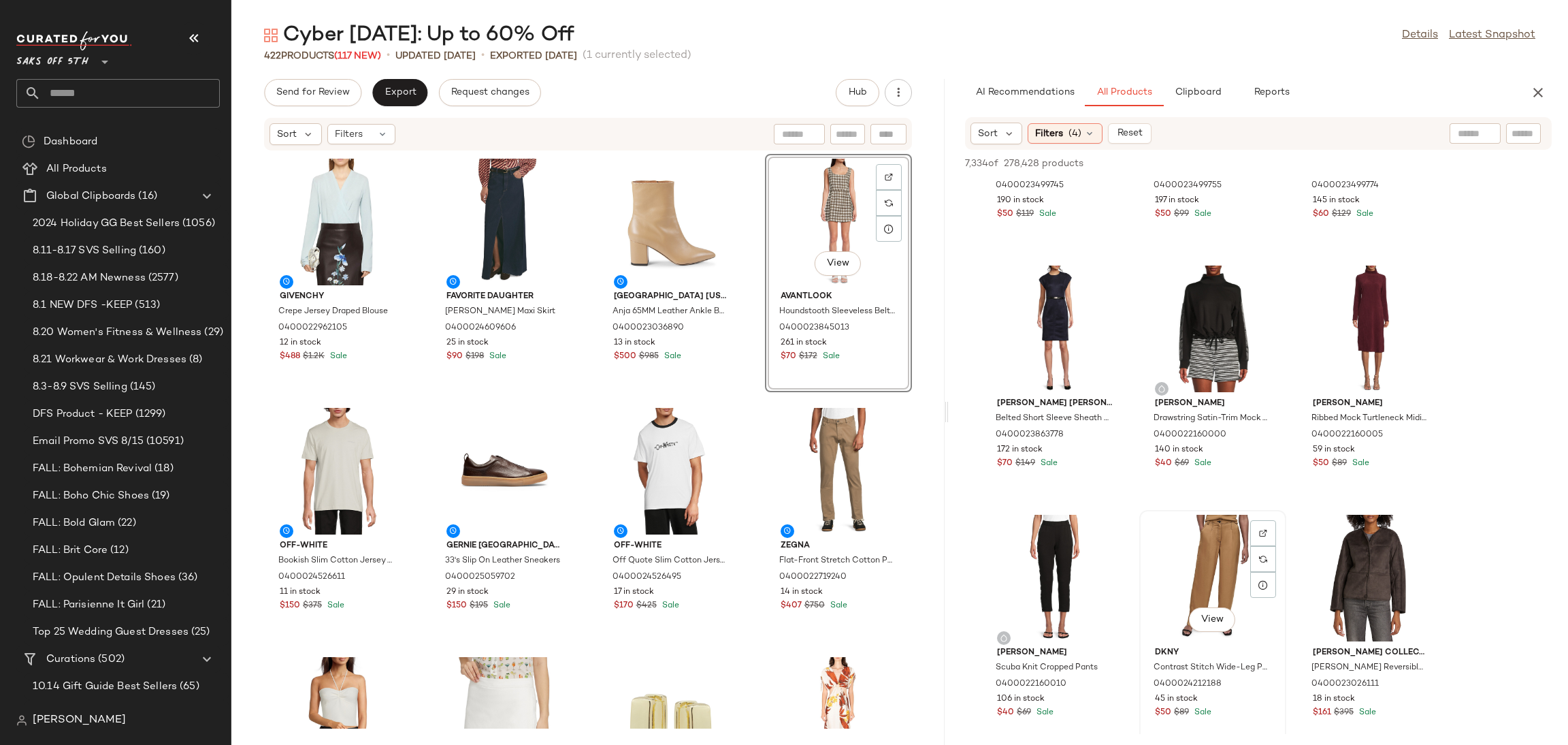
click at [1216, 580] on div "View" at bounding box center [1213, 578] width 137 height 127
click at [1354, 160] on span "Add to Top" at bounding box center [1356, 163] width 53 height 10
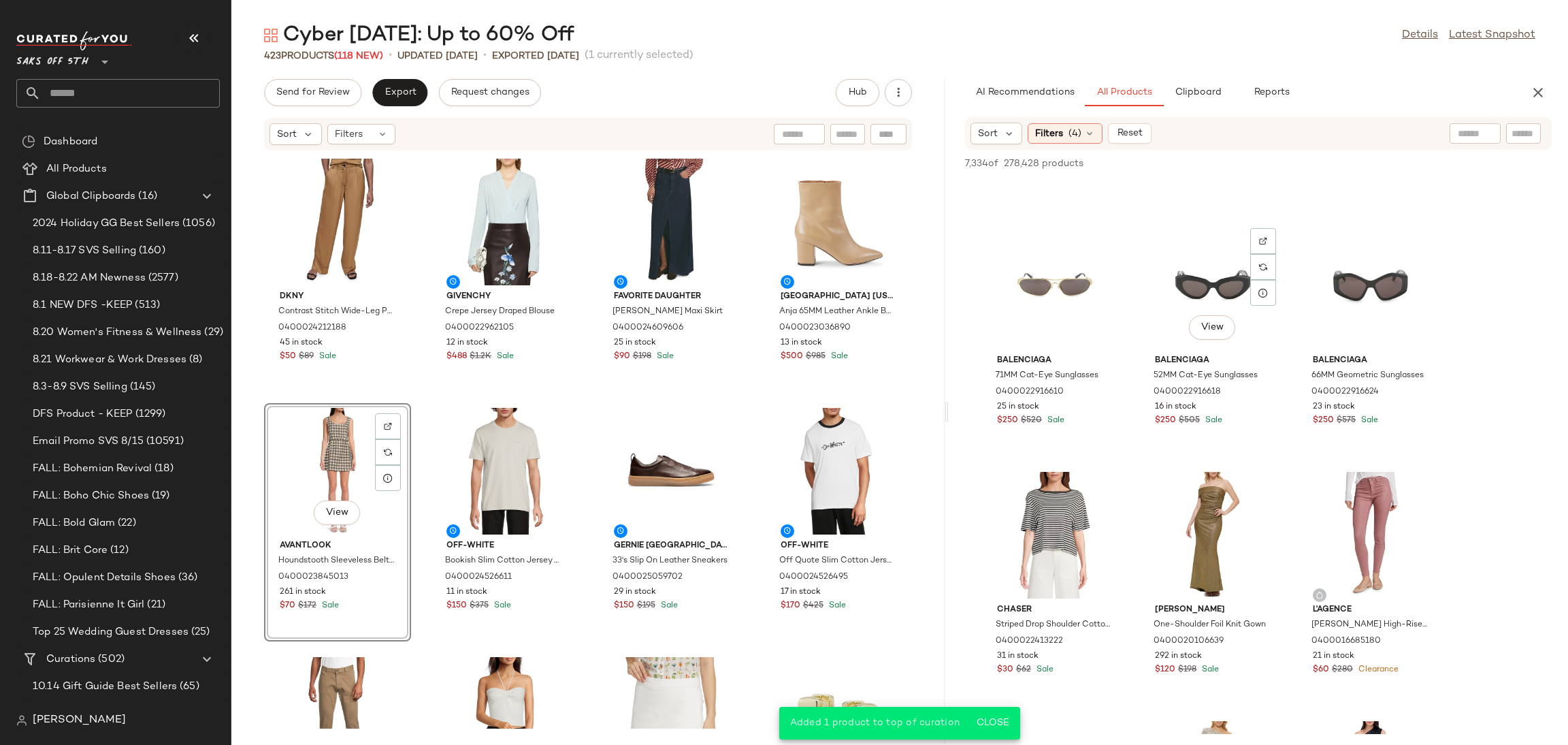
scroll to position [22785, 0]
click at [1054, 510] on div "View" at bounding box center [1055, 535] width 137 height 127
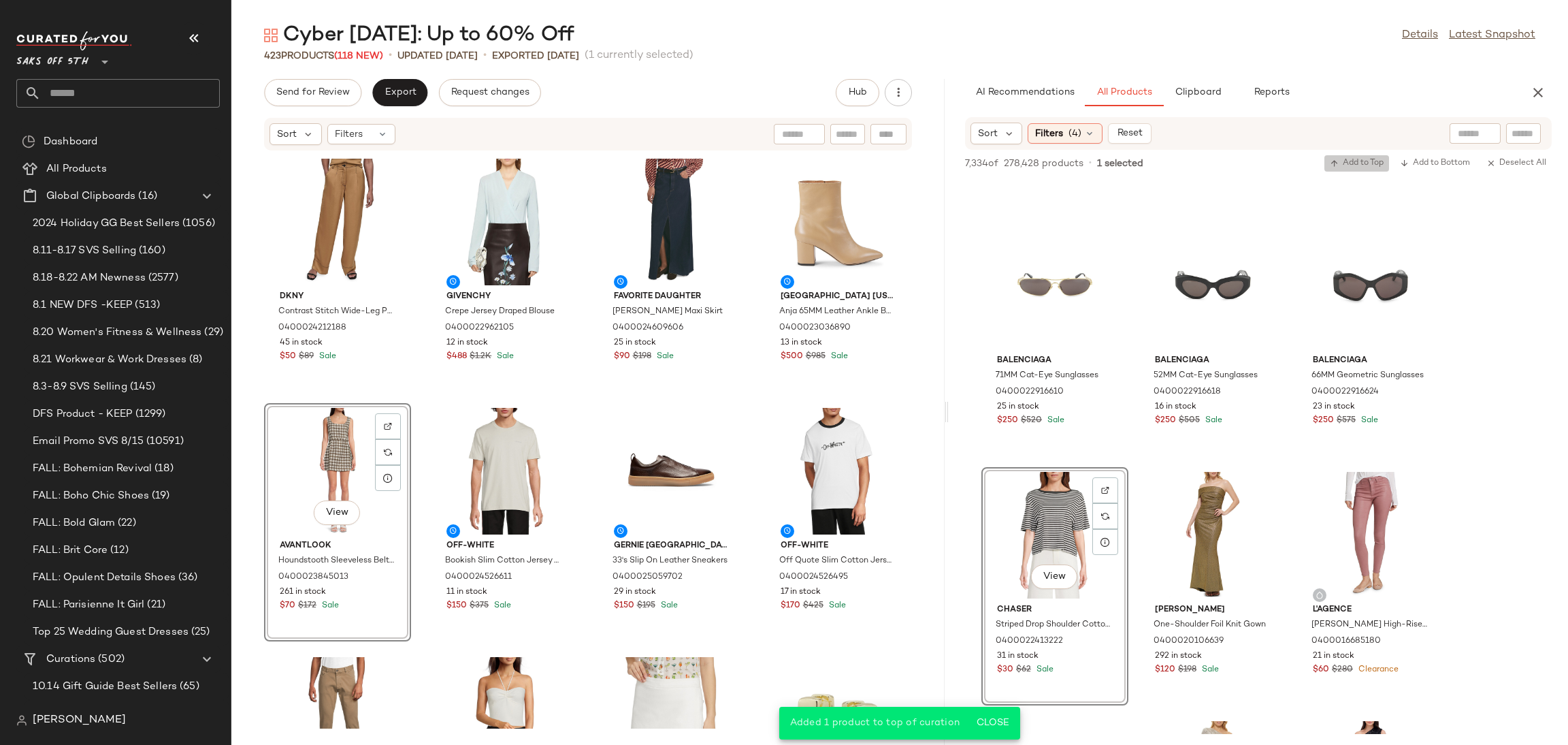
click at [1330, 163] on icon "button" at bounding box center [1334, 163] width 10 height 10
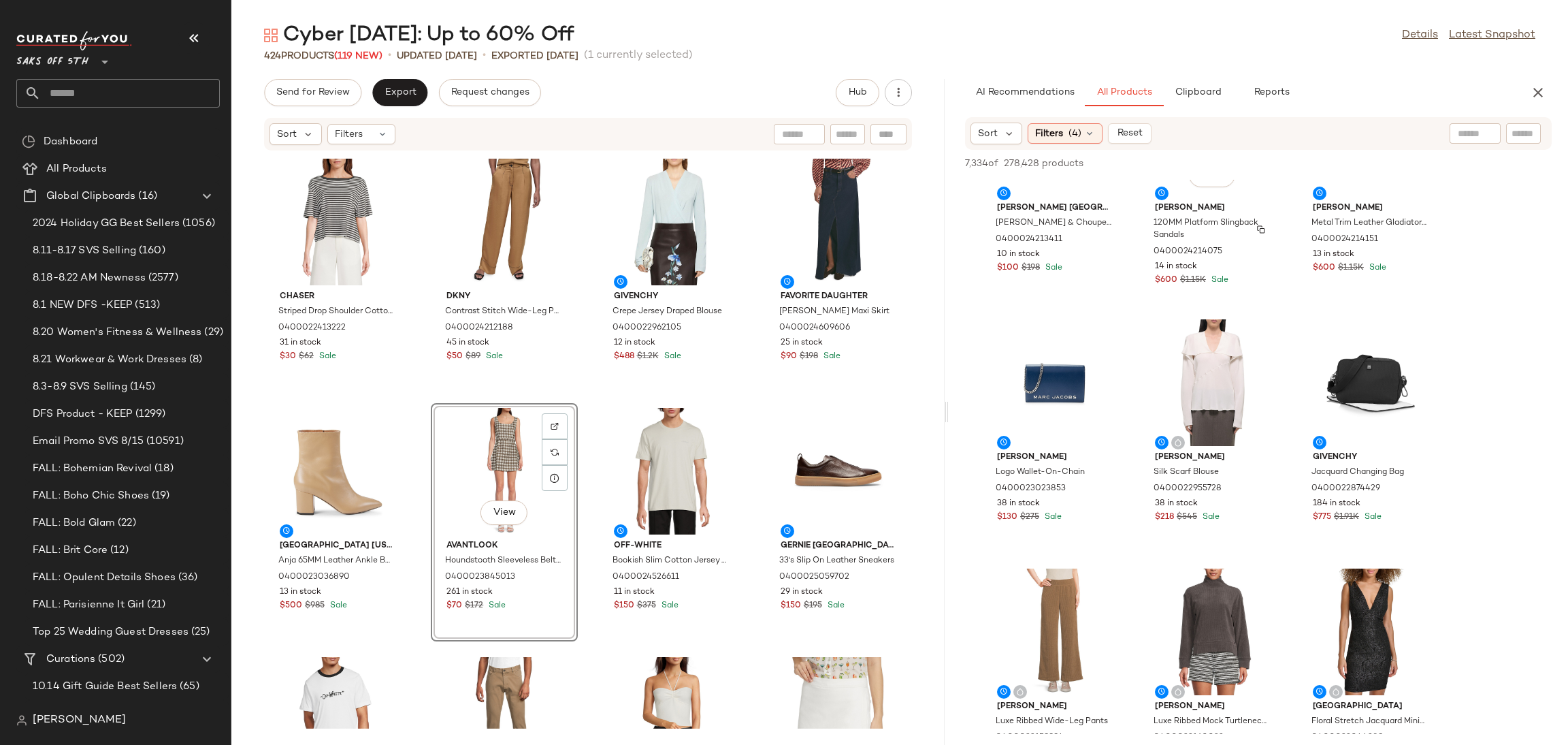
scroll to position [20596, 0]
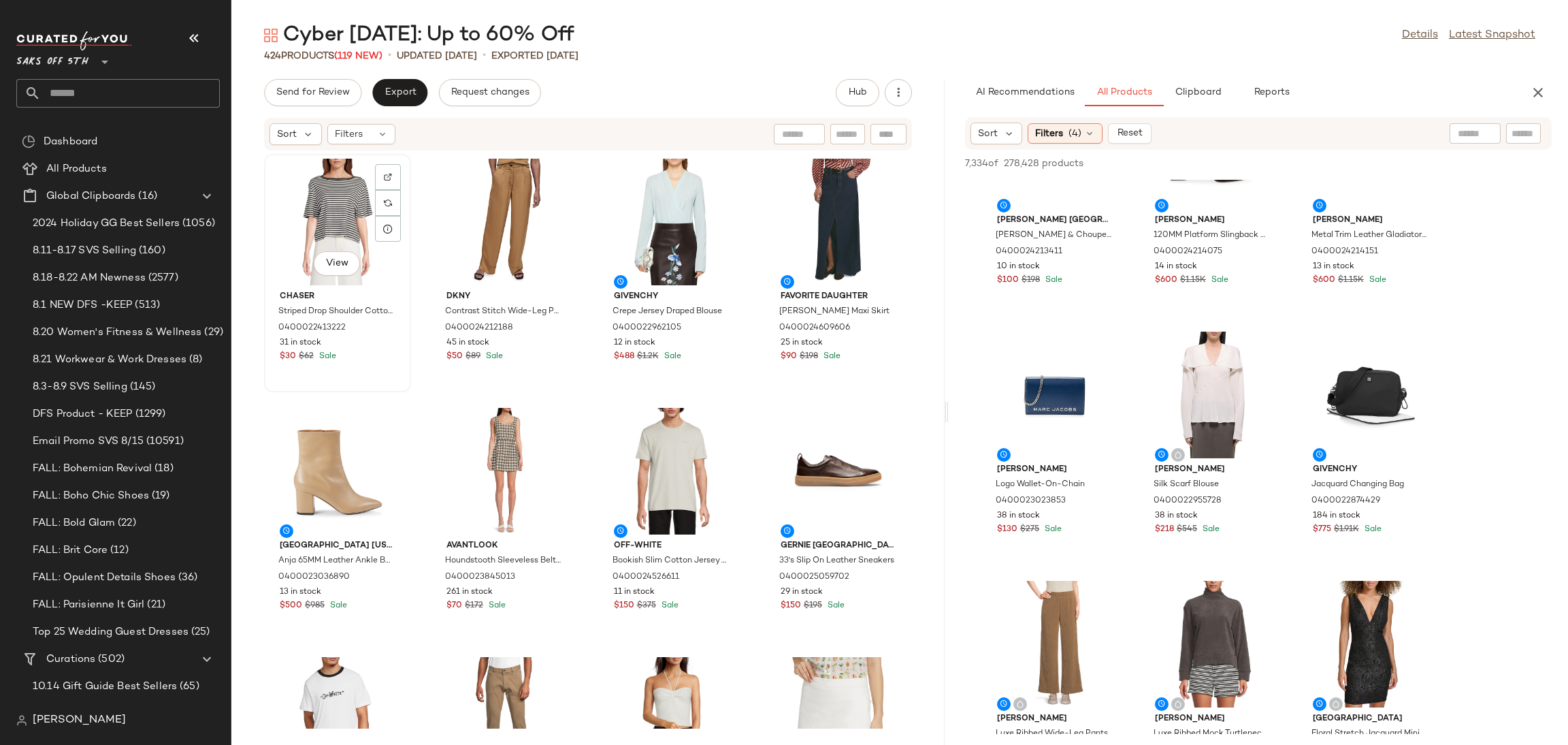
click at [329, 195] on div "View" at bounding box center [337, 221] width 137 height 127
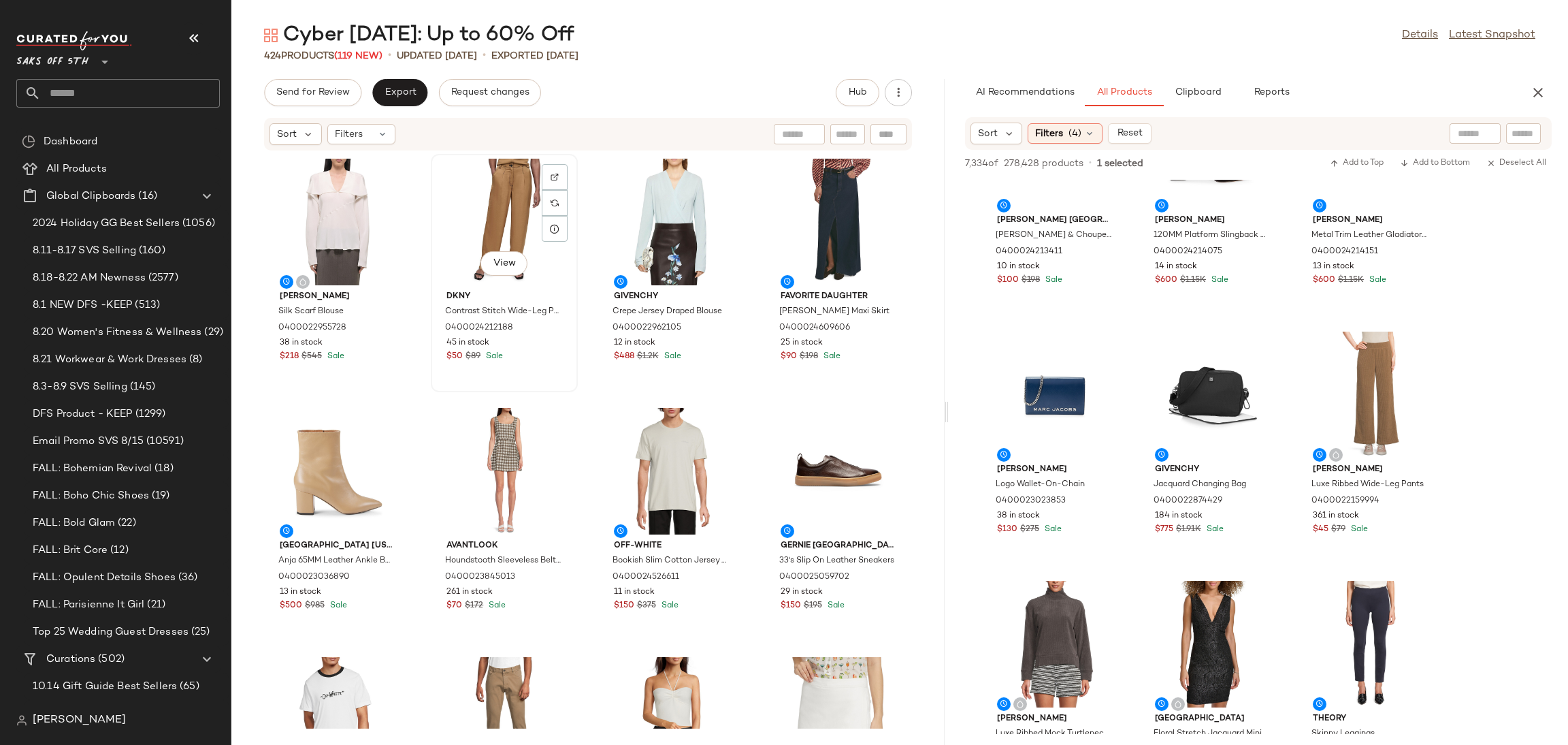
click at [479, 206] on div "View" at bounding box center [504, 221] width 137 height 127
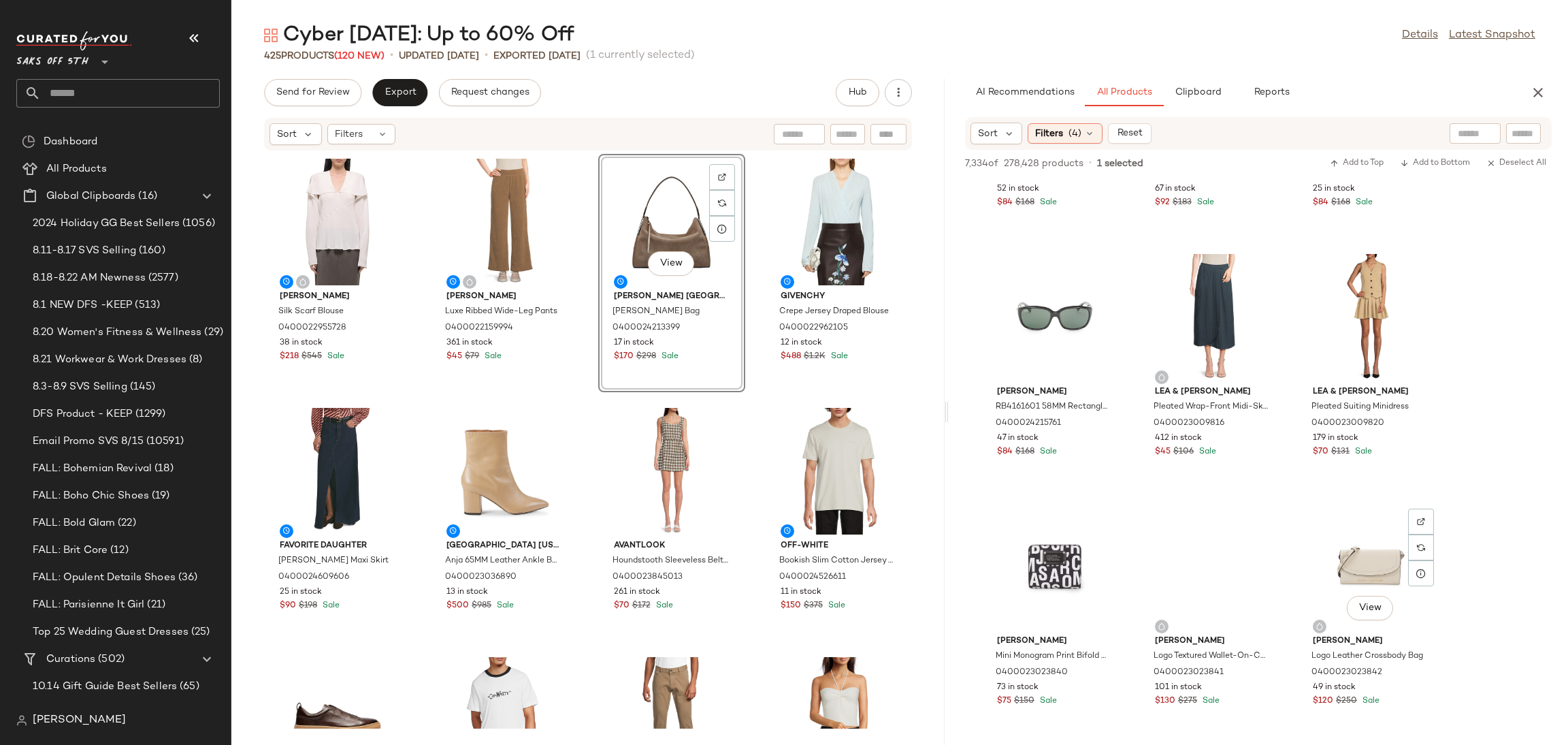
scroll to position [27434, 0]
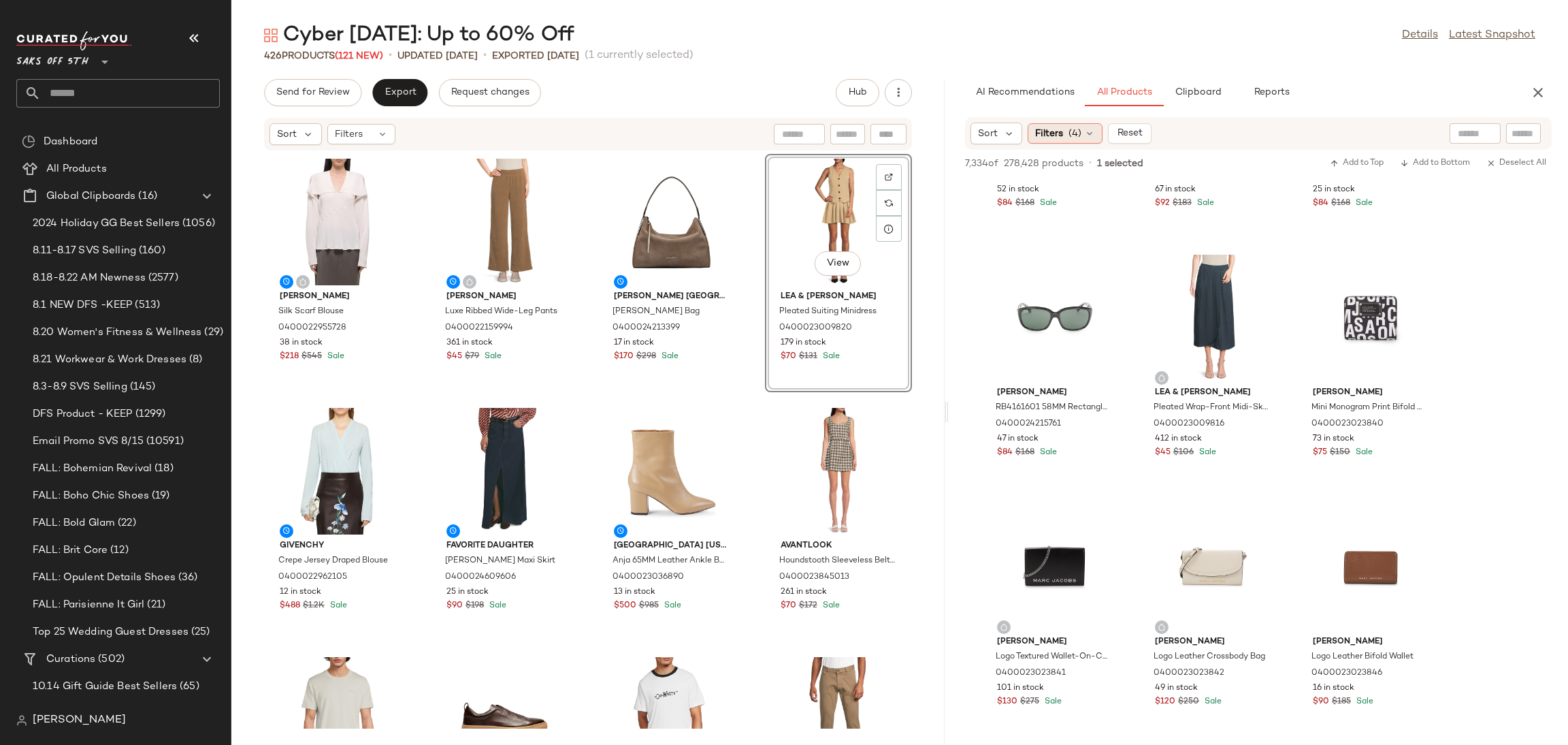
click at [1085, 139] on div "Filters (4)" at bounding box center [1065, 133] width 75 height 20
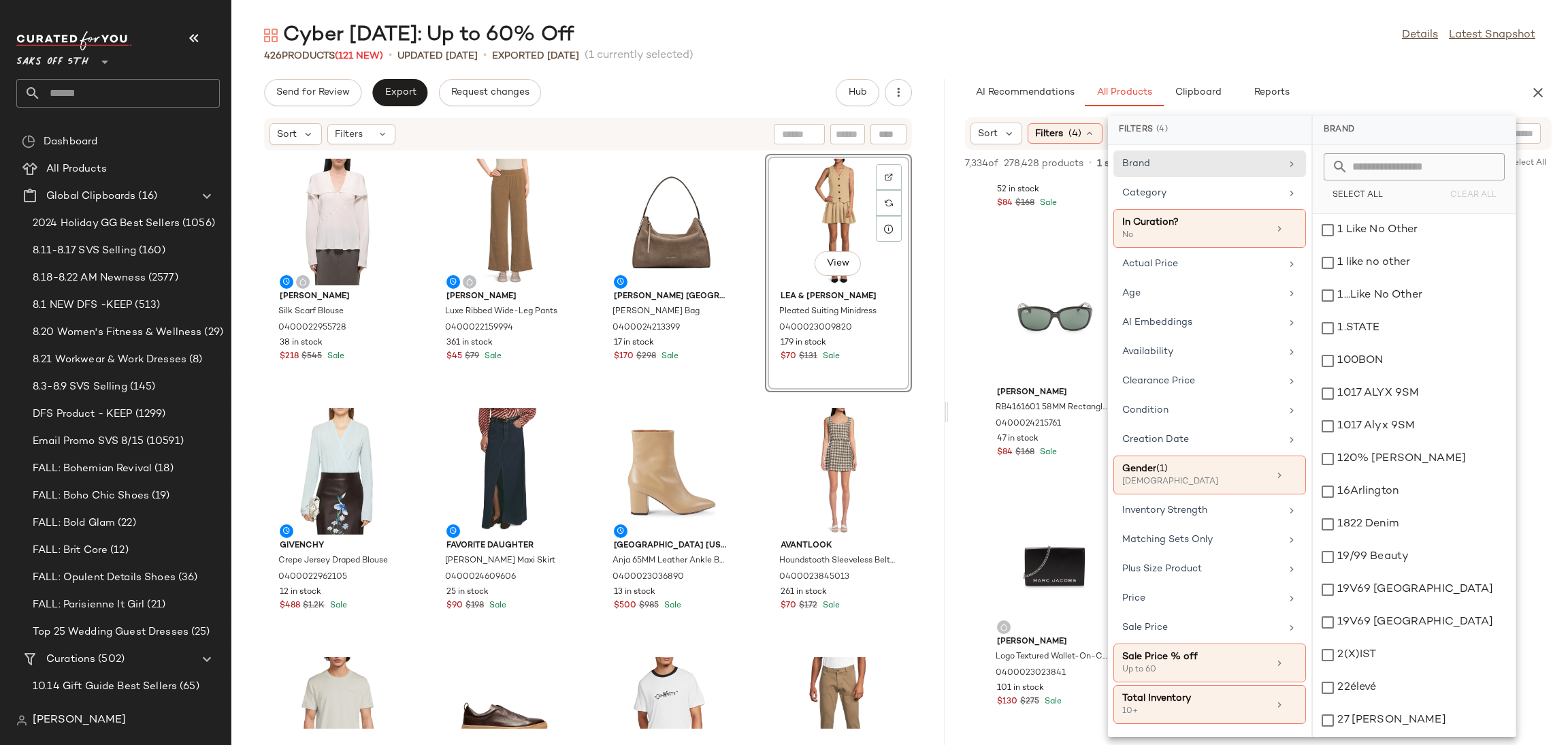
click at [1161, 60] on div "426 Products (121 New) • updated [DATE] • Exported [DATE] (1 currently selected)" at bounding box center [899, 56] width 1337 height 14
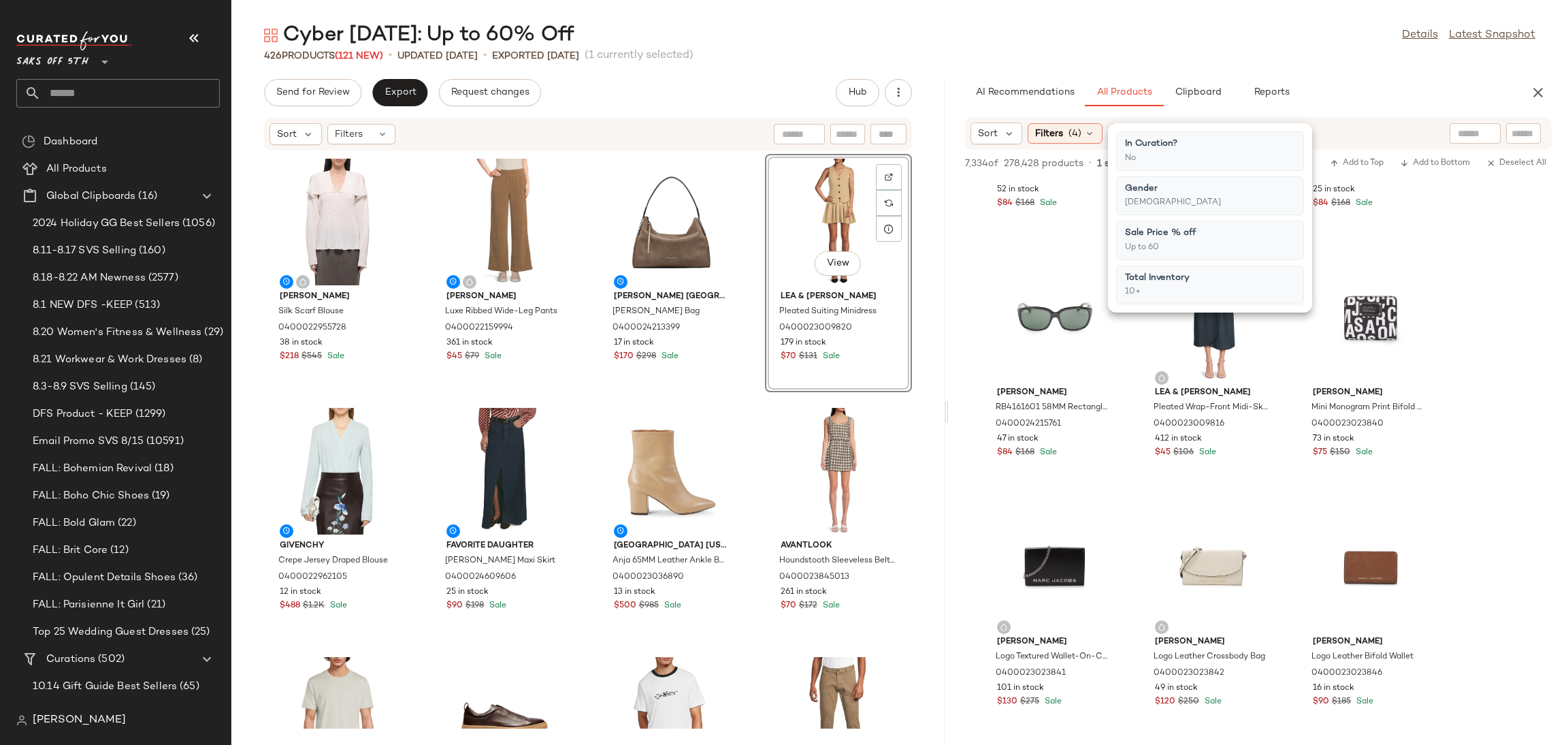
click at [1161, 60] on div "426 Products (121 New) • updated [DATE] • Exported [DATE] (1 currently selected)" at bounding box center [899, 56] width 1337 height 14
click at [1069, 134] on span "(4)" at bounding box center [1075, 134] width 13 height 14
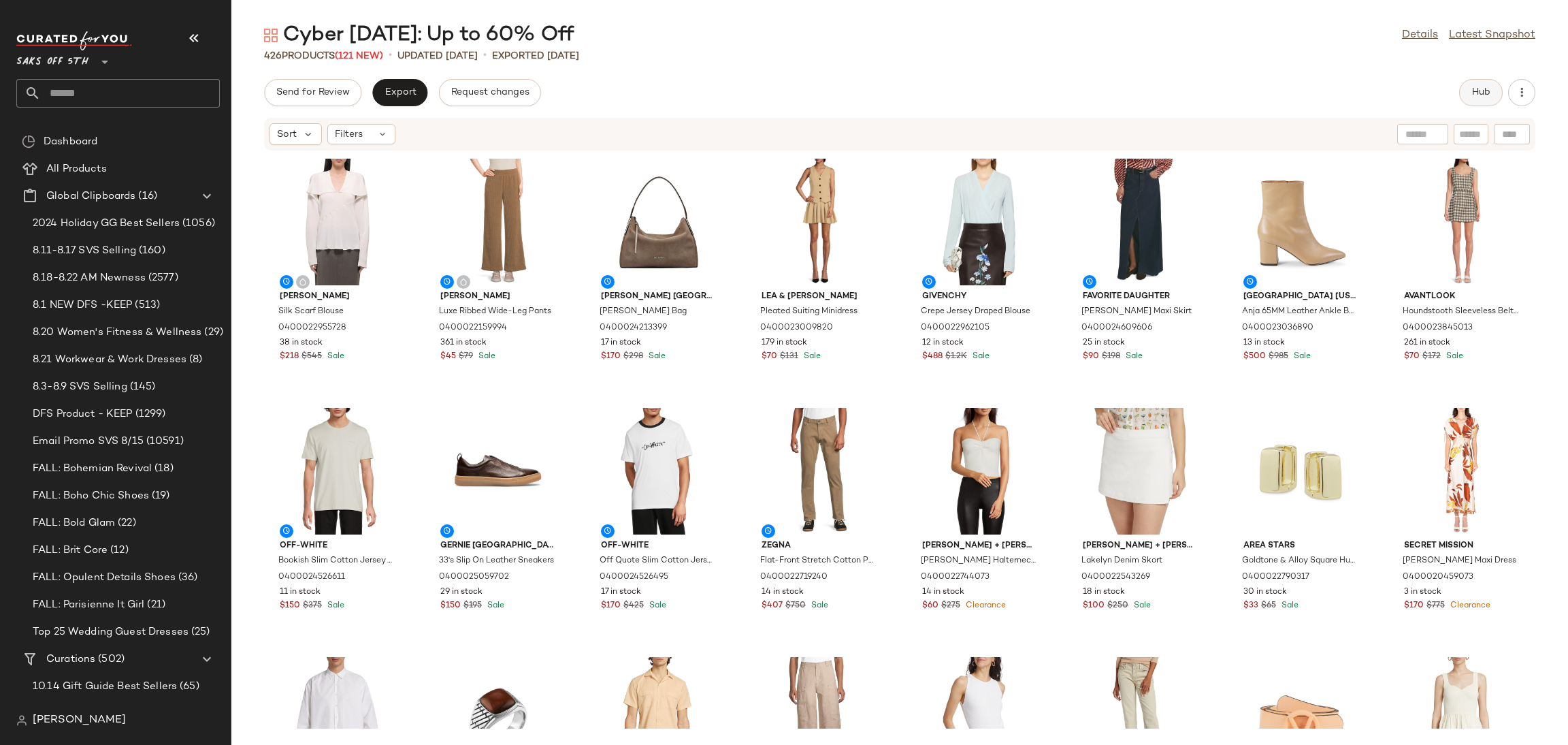
click at [1480, 83] on button "Hub" at bounding box center [1481, 92] width 44 height 27
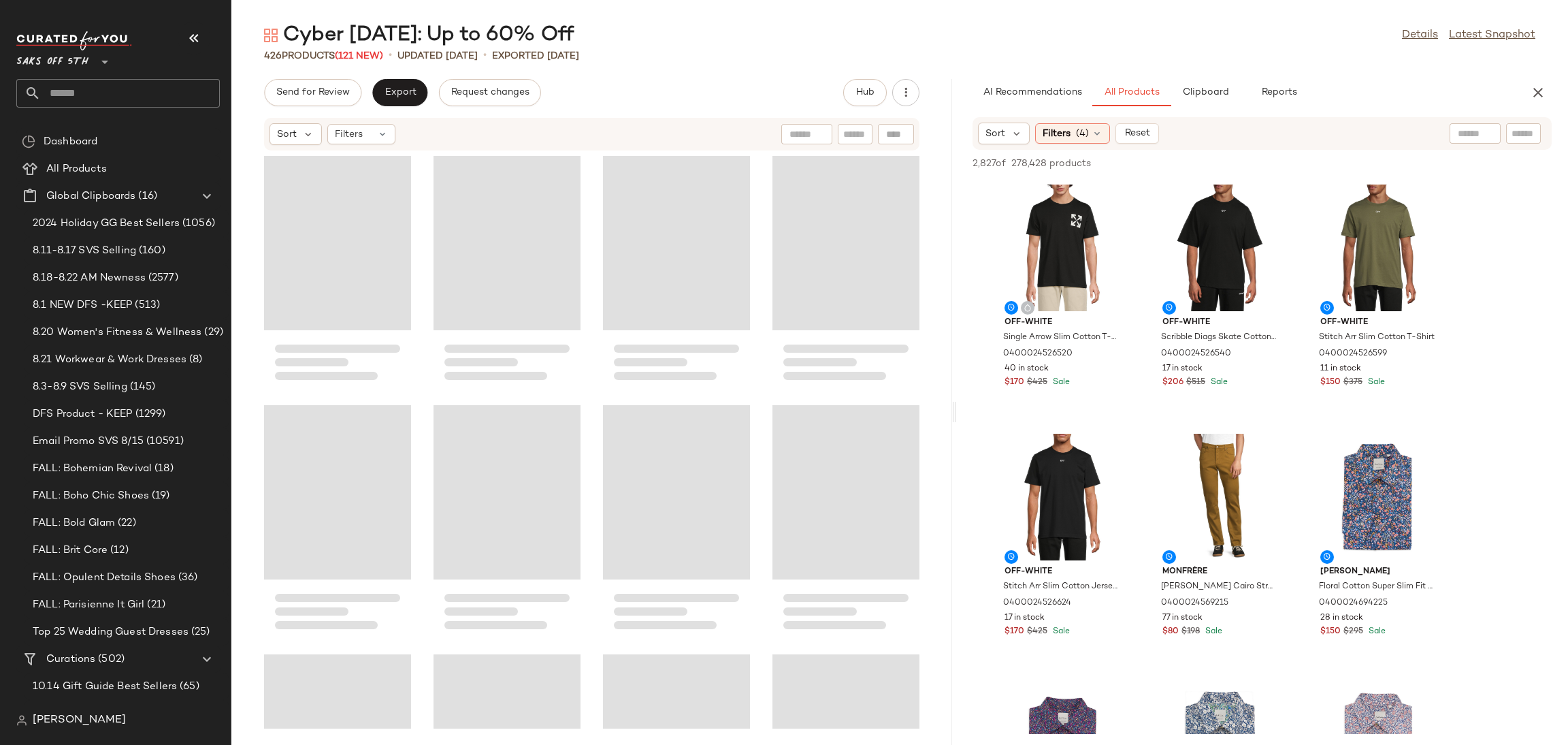
drag, startPoint x: 898, startPoint y: 405, endPoint x: 955, endPoint y: 411, distance: 57.3
click at [955, 411] on div "Cyber Sunday: Up to 60% Off Details Latest Snapshot 426 Products (121 New) • up…" at bounding box center [899, 383] width 1337 height 723
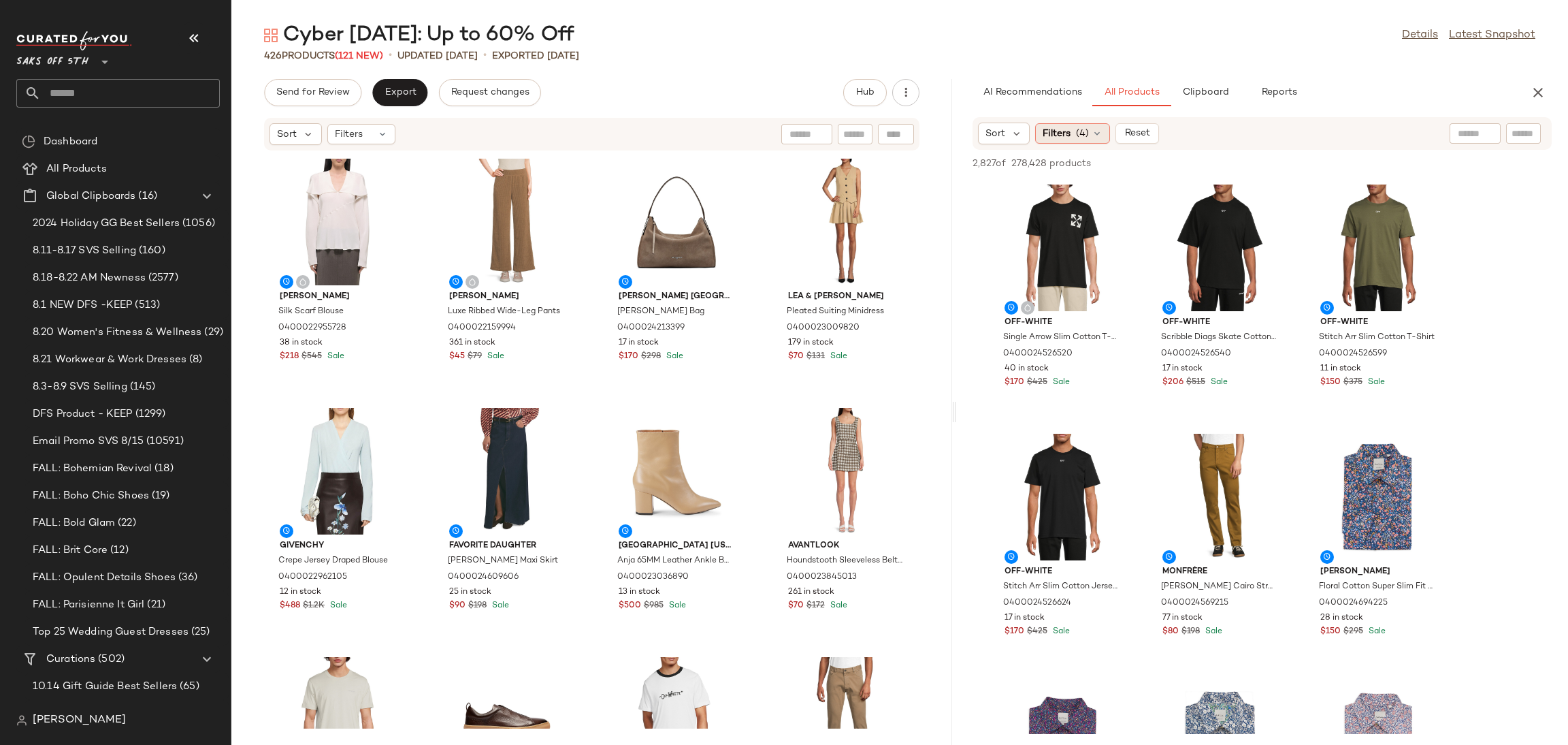
click at [1092, 135] on icon at bounding box center [1097, 133] width 11 height 11
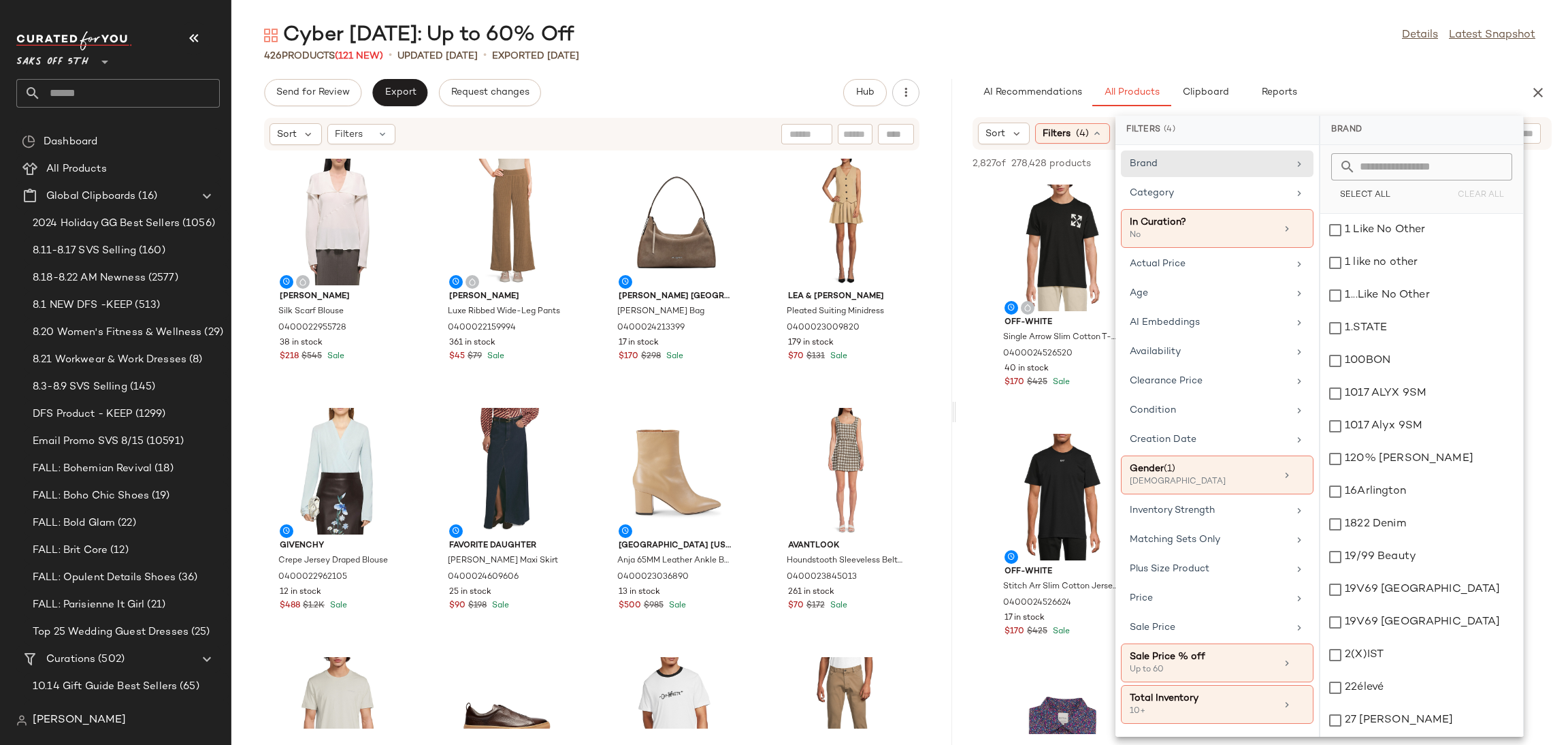
click at [1161, 60] on div "426 Products (121 New) • updated Aug 22nd • Exported Jul 2nd" at bounding box center [899, 56] width 1337 height 14
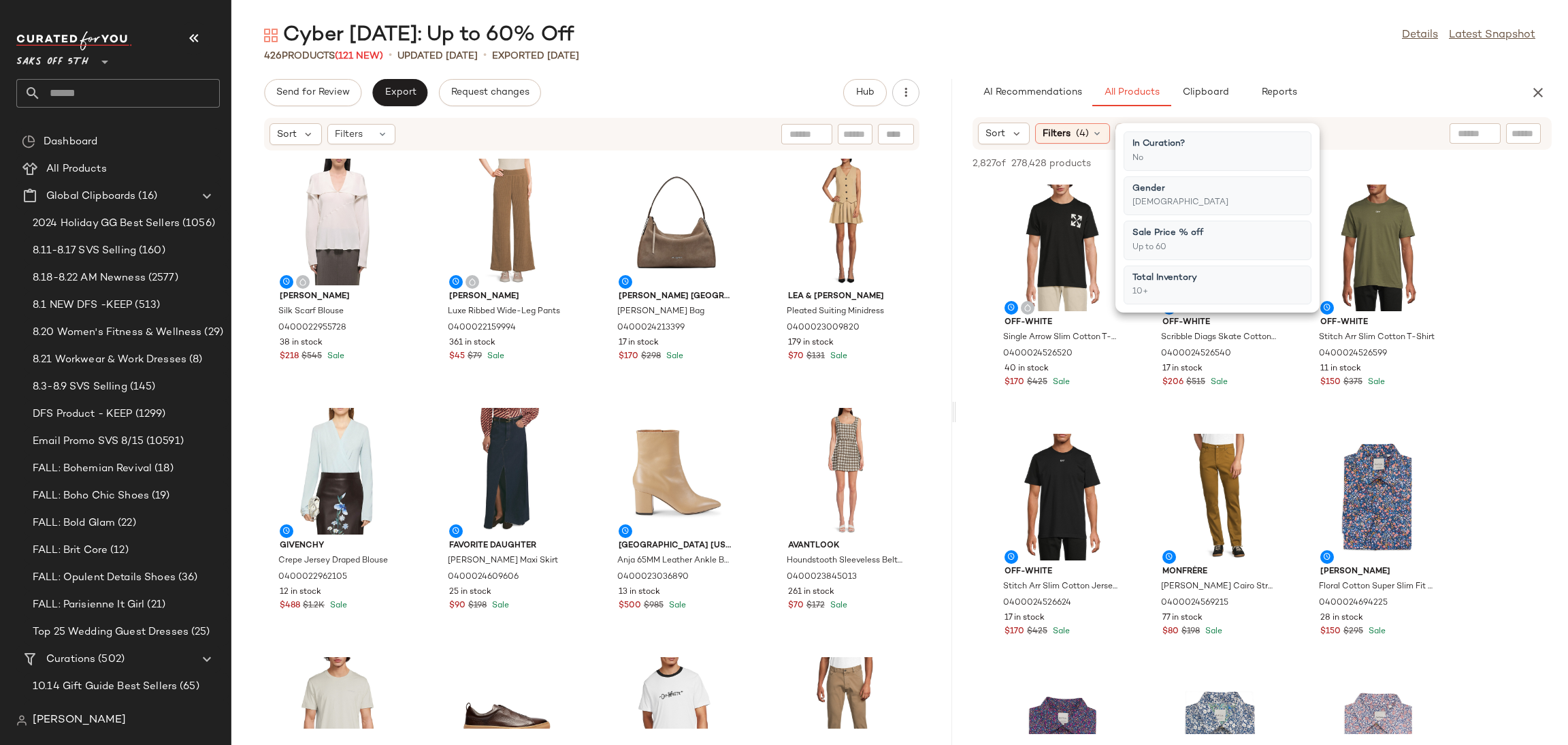
click at [1161, 60] on div "426 Products (121 New) • updated Aug 22nd • Exported Jul 2nd" at bounding box center [899, 56] width 1337 height 14
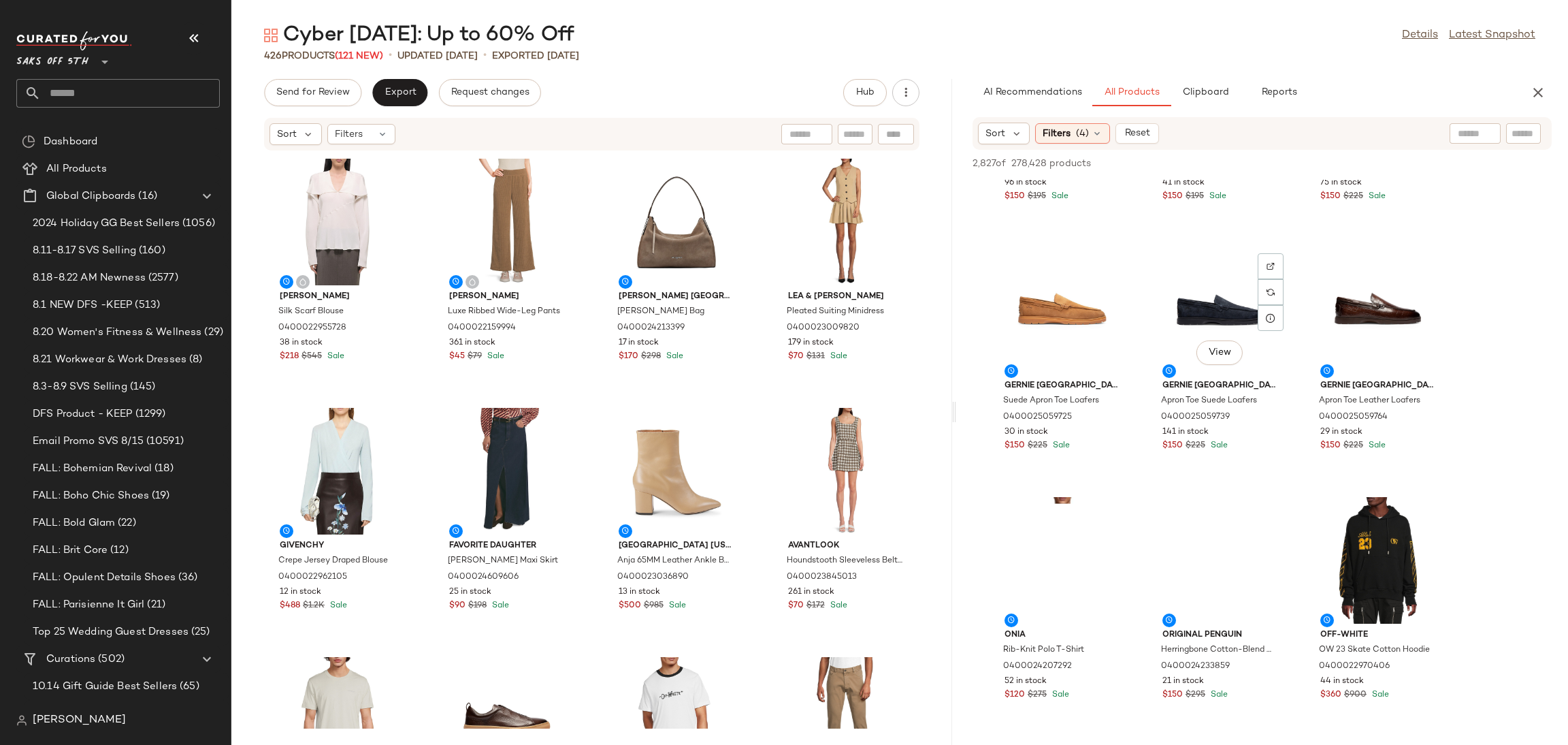
scroll to position [1450, 0]
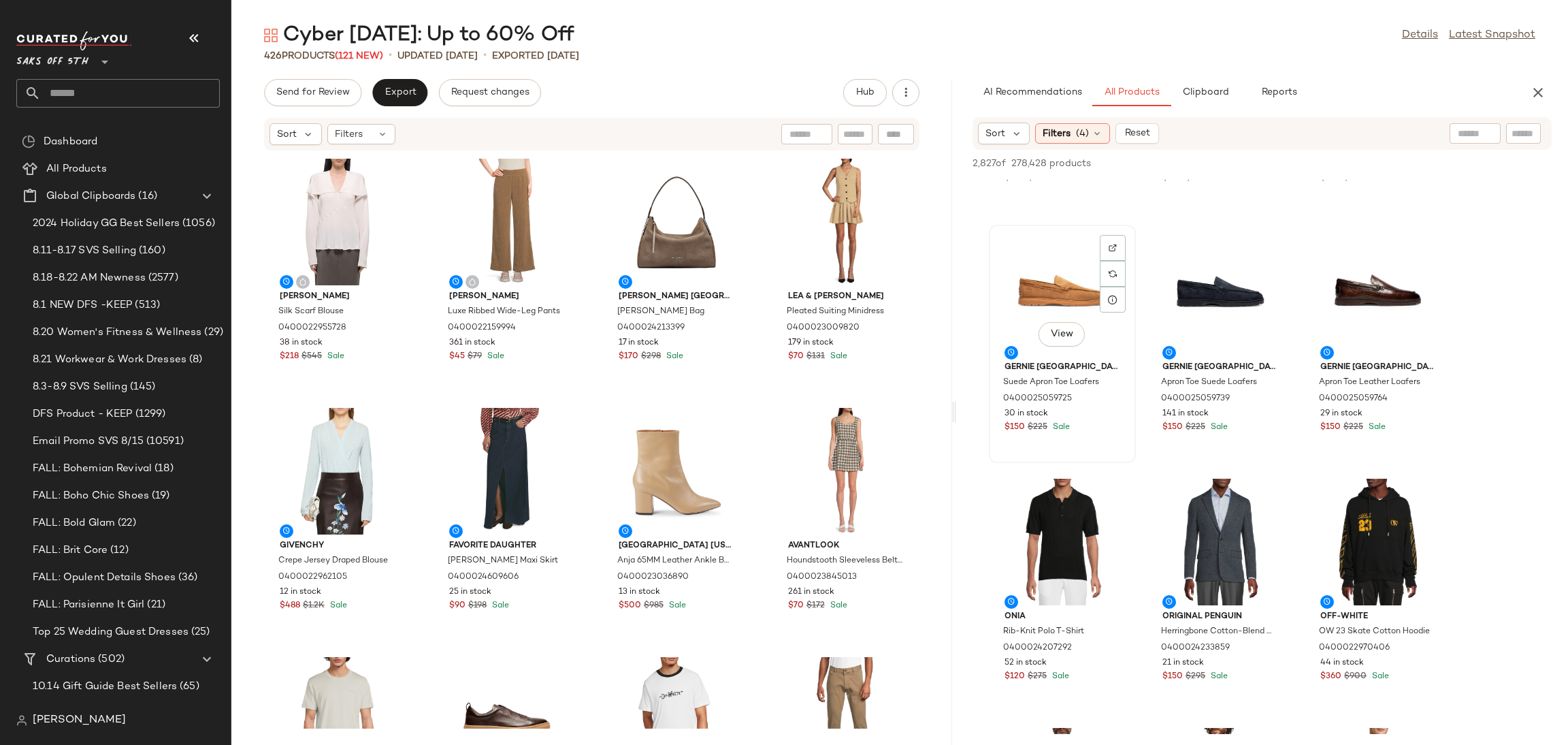
click at [1055, 275] on div "View" at bounding box center [1062, 292] width 137 height 127
click at [1354, 168] on span "Add to Top" at bounding box center [1356, 163] width 53 height 10
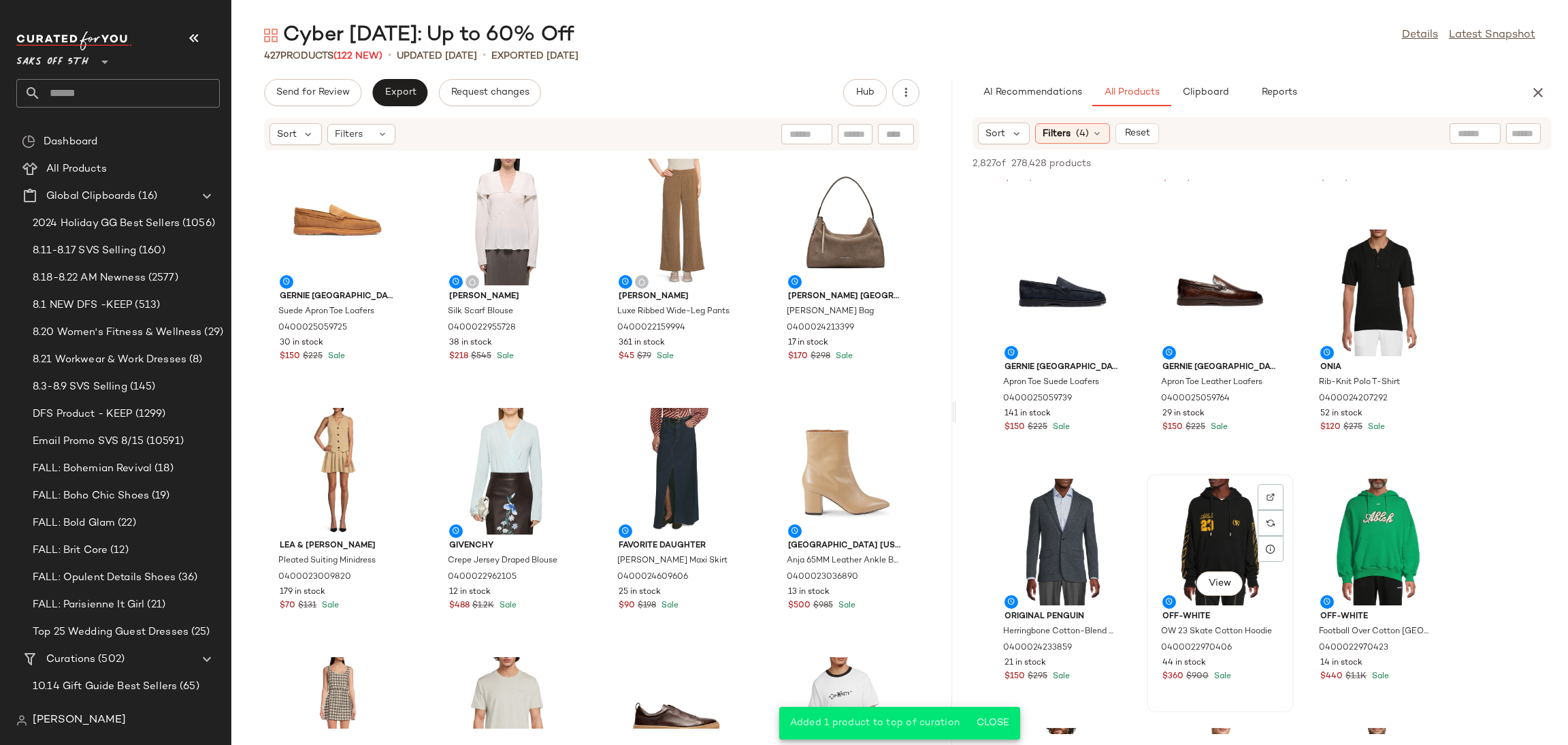
click at [1201, 531] on div "View" at bounding box center [1220, 542] width 137 height 127
click at [1354, 155] on button "Add to Top" at bounding box center [1357, 163] width 65 height 17
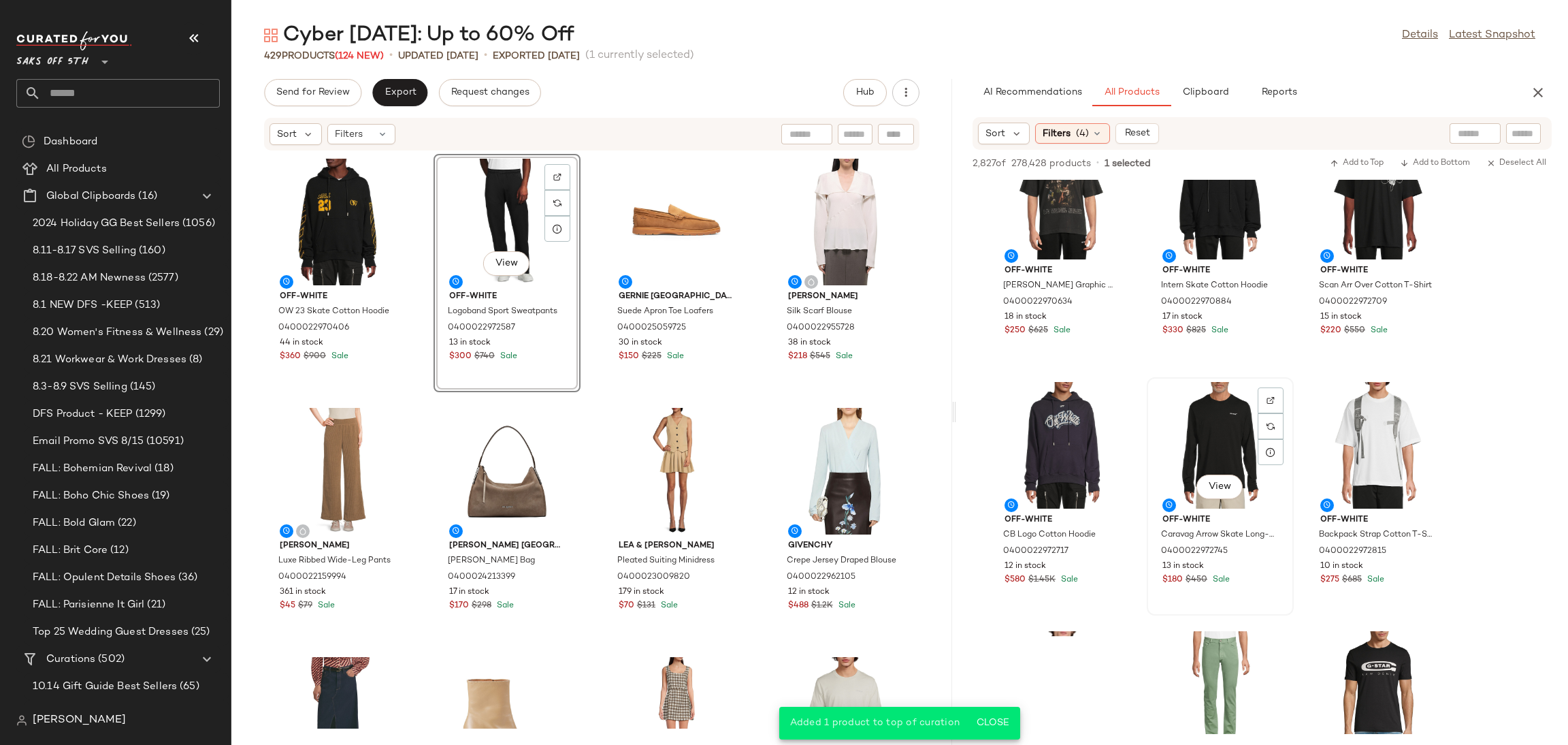
scroll to position [2192, 0]
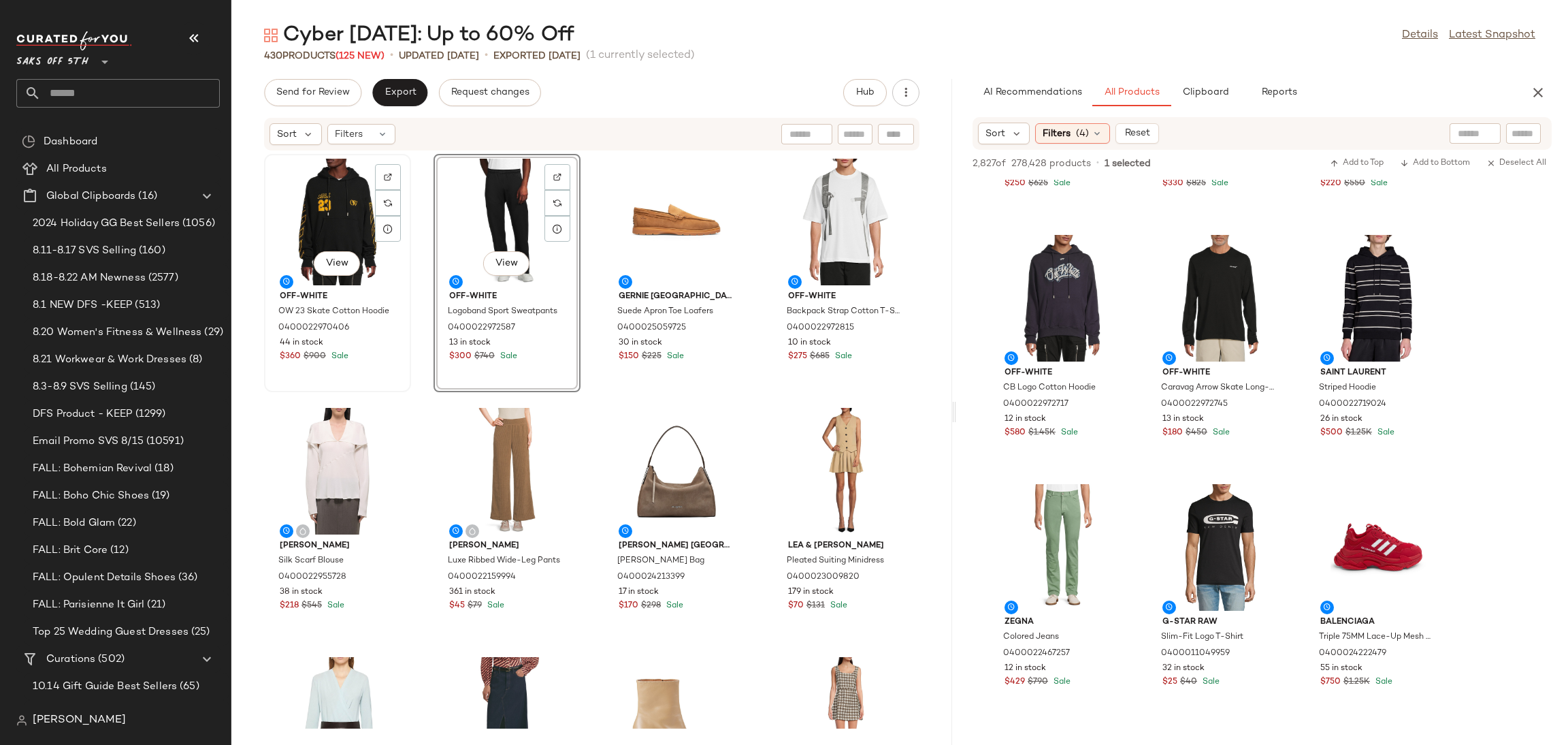
click at [356, 251] on div "View" at bounding box center [336, 264] width 46 height 27
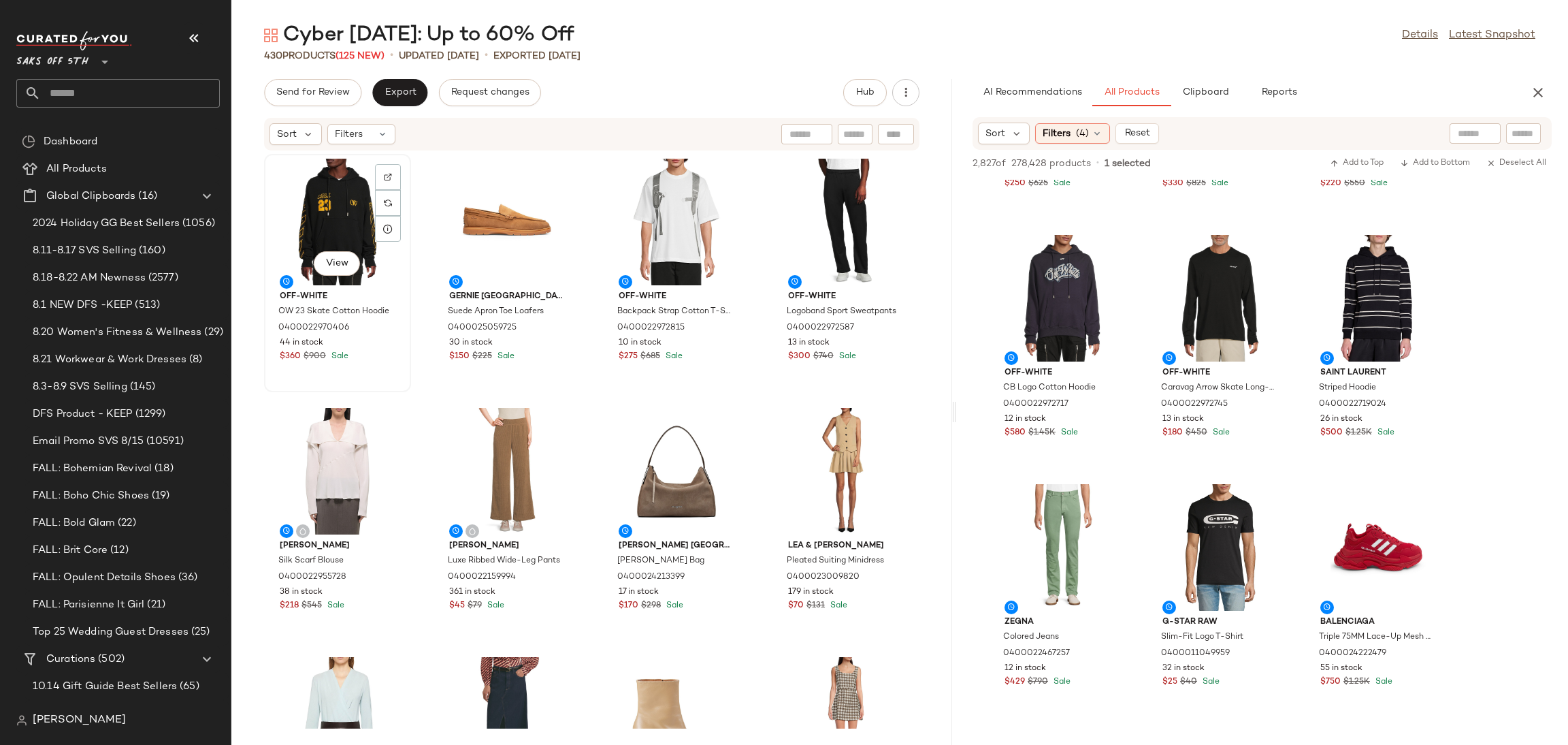
click at [308, 201] on div "View" at bounding box center [337, 221] width 137 height 127
click at [796, 193] on div "View" at bounding box center [846, 221] width 137 height 127
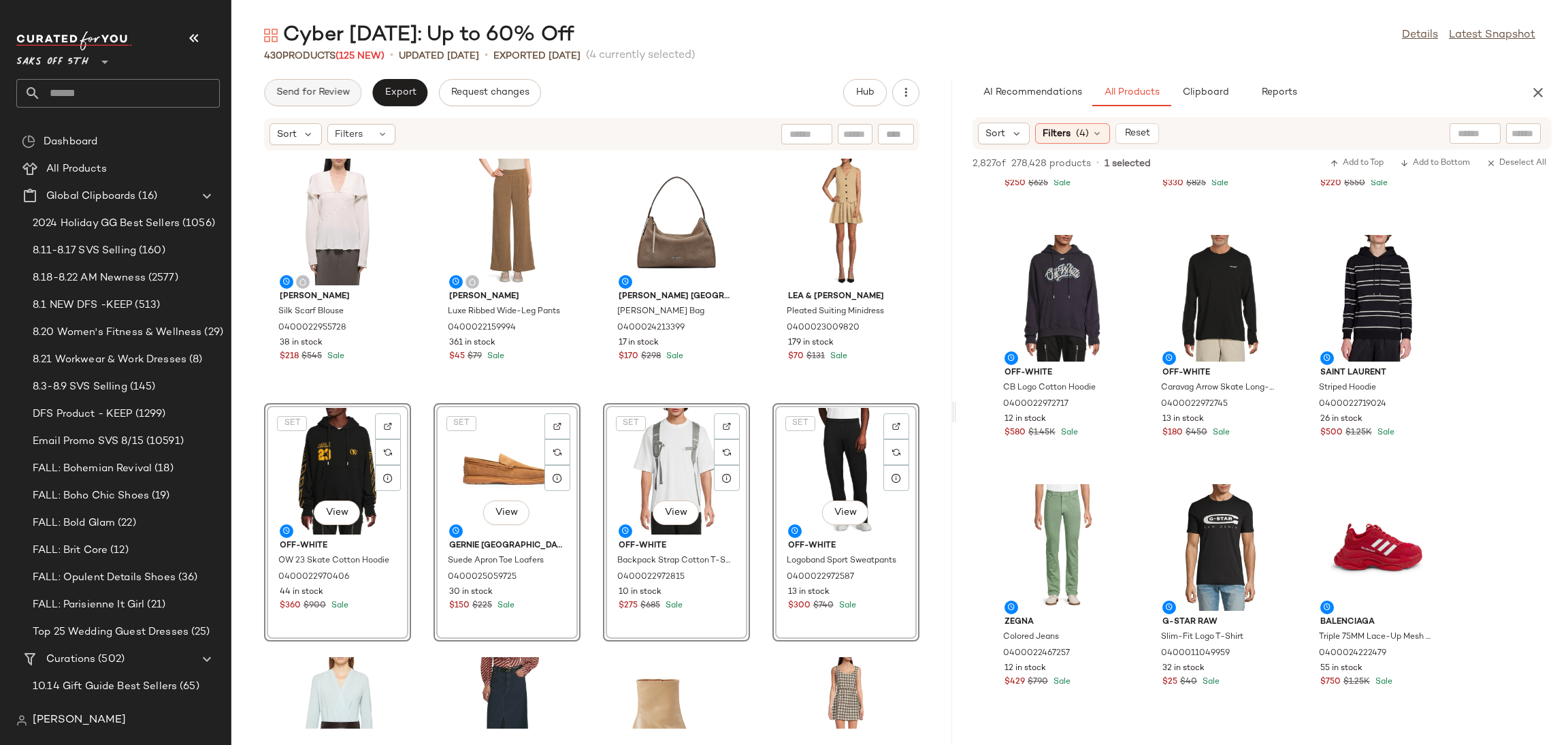
click at [320, 102] on button "Send for Review" at bounding box center [313, 92] width 97 height 27
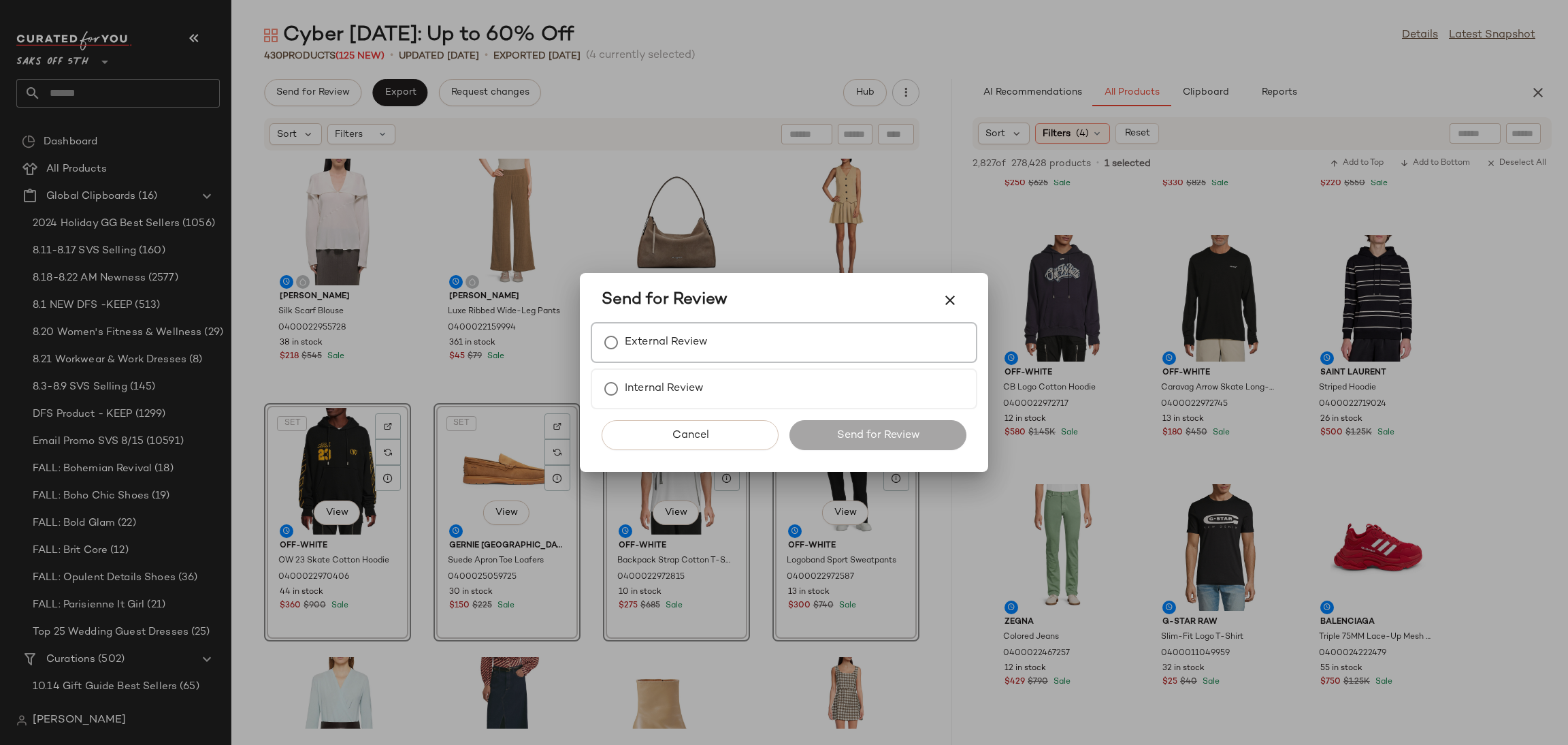
click at [741, 344] on div "External Review" at bounding box center [784, 342] width 387 height 41
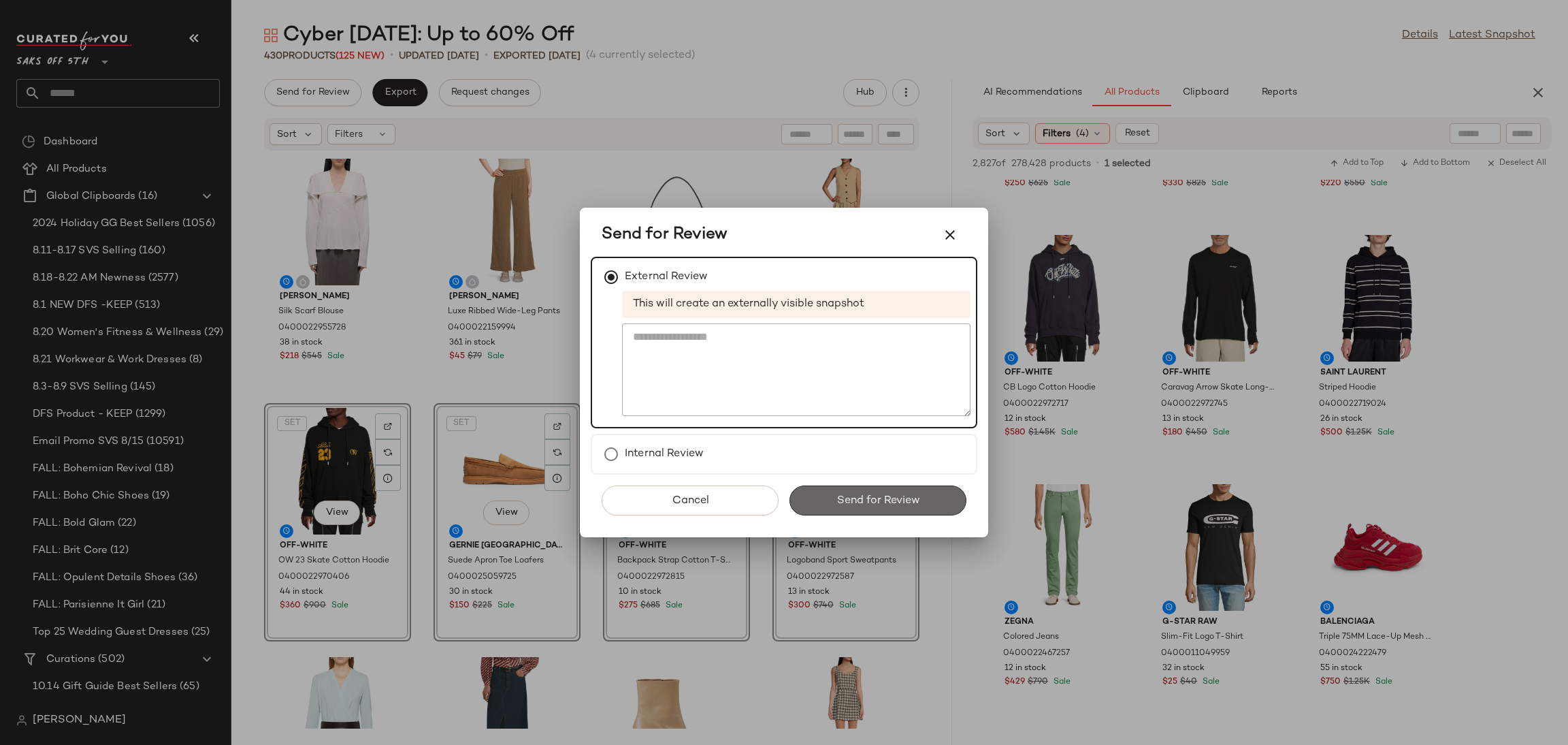
click at [880, 503] on span "Send for Review" at bounding box center [878, 500] width 84 height 13
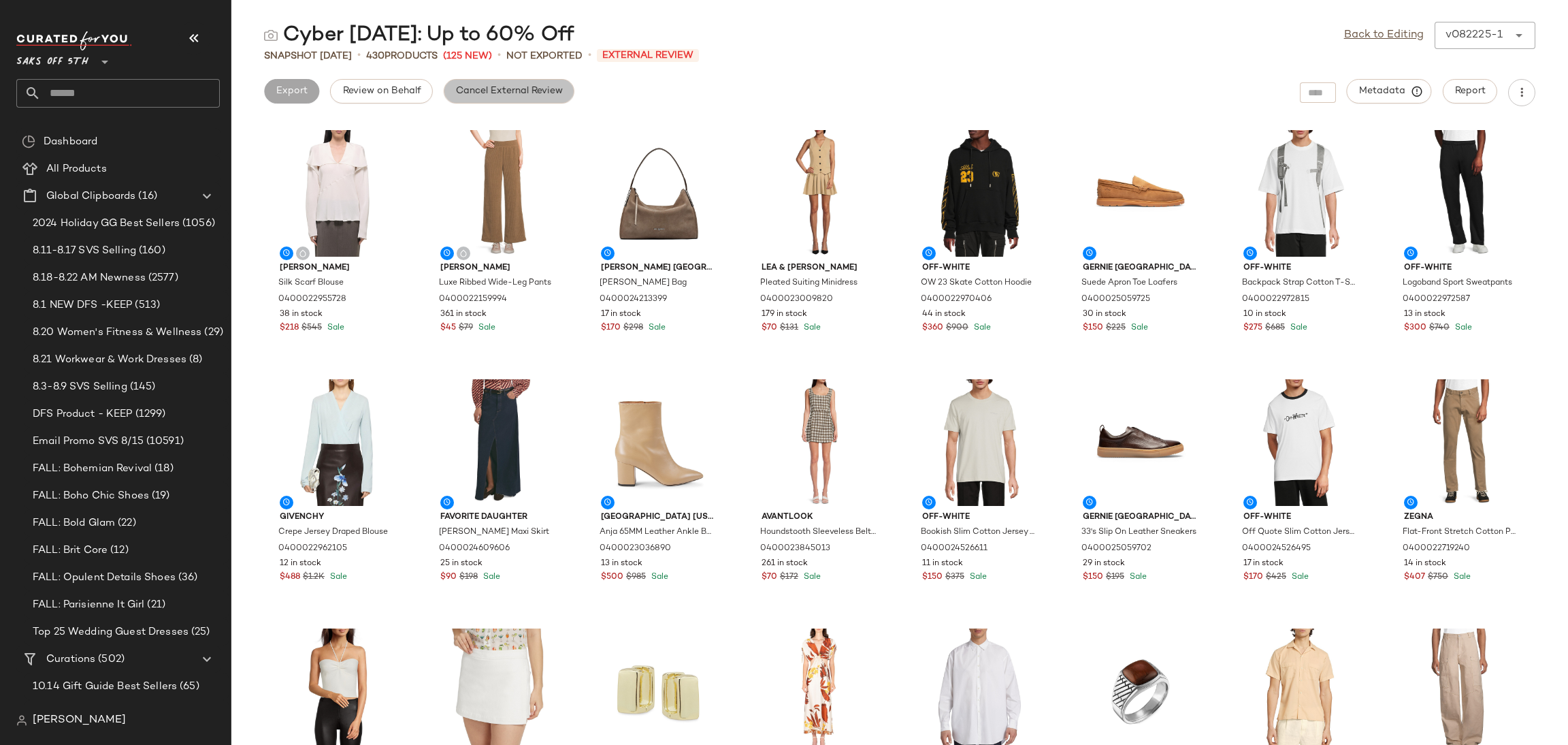
click at [556, 92] on span "Cancel External Review" at bounding box center [509, 91] width 108 height 11
